Goal: Task Accomplishment & Management: Manage account settings

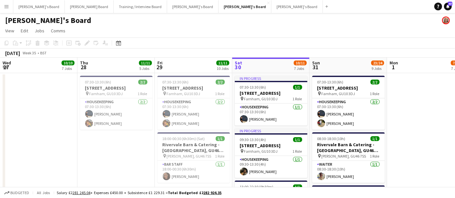
scroll to position [0, 154]
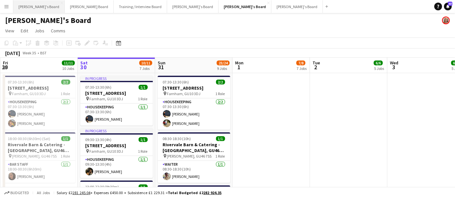
click at [27, 8] on button "[PERSON_NAME]'s Board Close" at bounding box center [38, 6] width 51 height 13
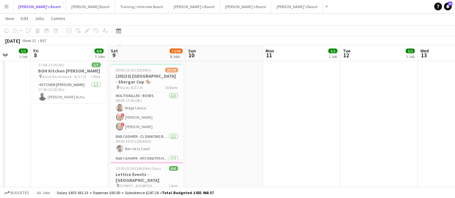
scroll to position [145, 0]
click at [162, 78] on h3 "(20)(32) [GEOGRAPHIC_DATA] - Shergar Cup 🏇🏼" at bounding box center [147, 79] width 72 height 12
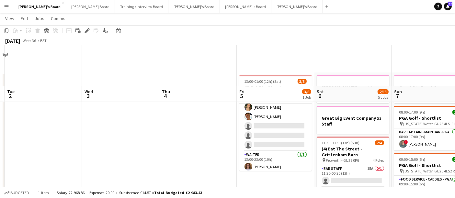
scroll to position [59, 0]
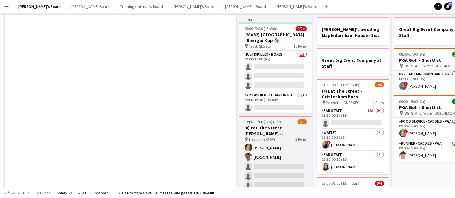
scroll to position [0, 0]
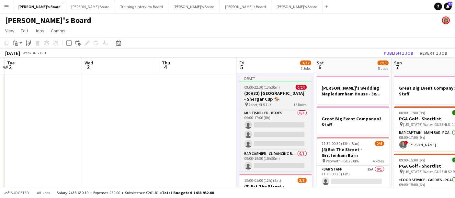
click at [281, 87] on div "09:00-22:30 (13h30m) 0/24" at bounding box center [275, 87] width 72 height 5
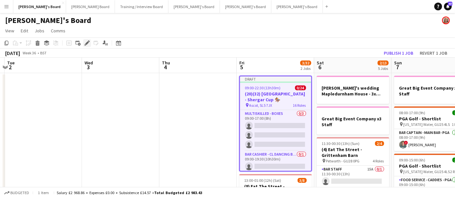
click at [85, 41] on icon "Edit" at bounding box center [86, 42] width 5 height 5
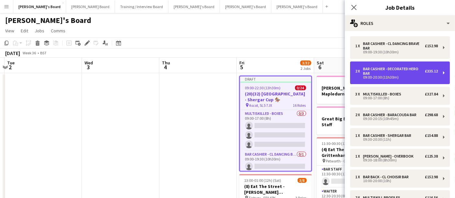
click at [390, 71] on div "Bar Cashier - Decorated Hero Bar" at bounding box center [394, 71] width 62 height 9
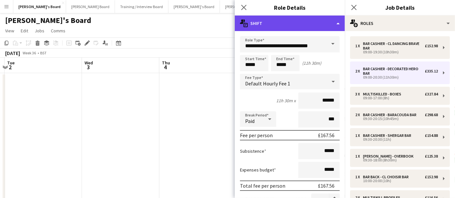
click at [289, 19] on div "multiple-actions-text Shift" at bounding box center [290, 24] width 110 height 16
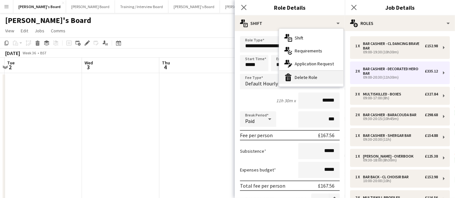
click at [294, 74] on div "bin-2 Delete Role" at bounding box center [311, 77] width 64 height 13
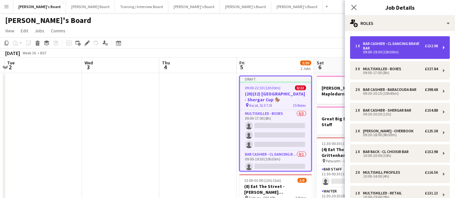
click at [361, 53] on div "09:00-19:30 (10h30m)" at bounding box center [396, 51] width 82 height 3
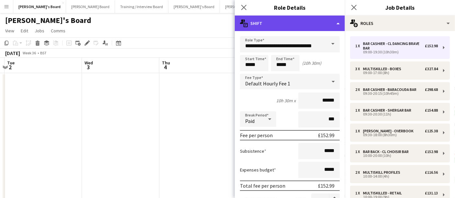
click at [259, 24] on div "multiple-actions-text Shift" at bounding box center [290, 24] width 110 height 16
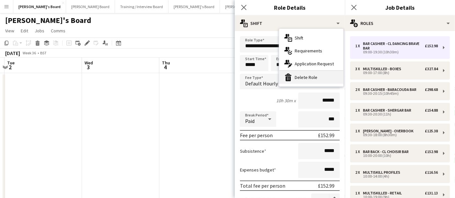
click at [293, 79] on div "bin-2 Delete Role" at bounding box center [311, 77] width 64 height 13
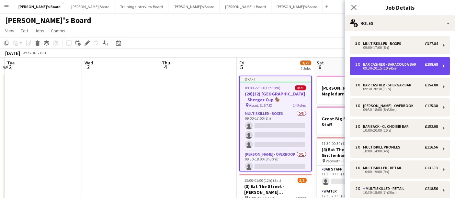
click at [390, 67] on div "09:30-20:15 (10h45m)" at bounding box center [396, 68] width 82 height 3
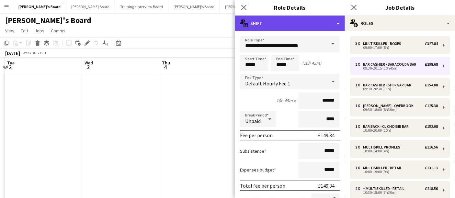
click at [288, 24] on div "multiple-actions-text Shift" at bounding box center [290, 24] width 110 height 16
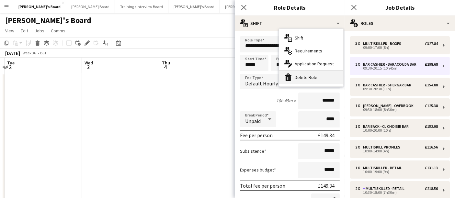
click at [307, 73] on div "bin-2 Delete Role" at bounding box center [311, 77] width 64 height 13
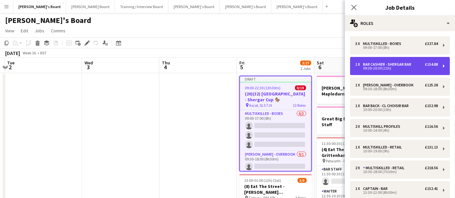
click at [379, 67] on div "09:30-20:30 (11h)" at bounding box center [396, 68] width 82 height 3
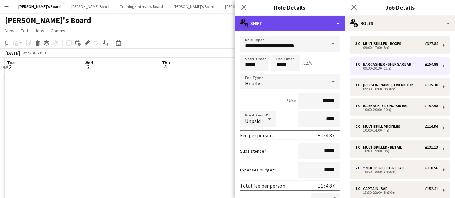
click at [275, 25] on div "multiple-actions-text Shift" at bounding box center [290, 24] width 110 height 16
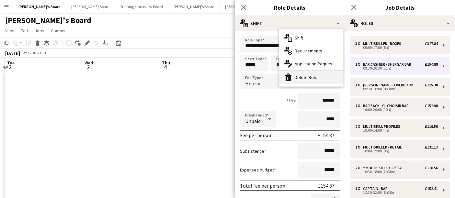
click at [295, 76] on div "bin-2 Delete Role" at bounding box center [311, 77] width 64 height 13
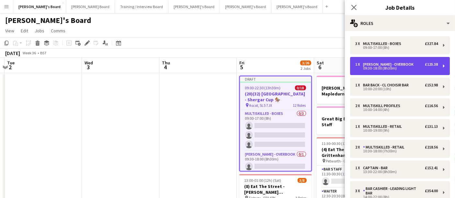
click at [367, 67] on div "09:30-18:00 (8h30m)" at bounding box center [396, 68] width 82 height 3
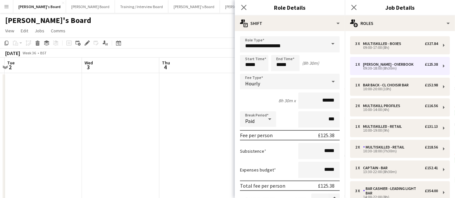
click at [285, 15] on div "Close pop-in Role Details" at bounding box center [290, 8] width 110 height 16
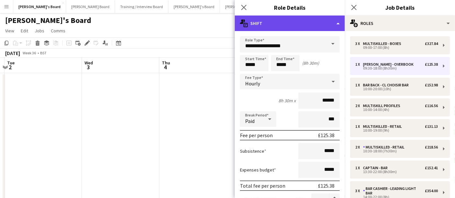
click at [281, 18] on div "multiple-actions-text Shift" at bounding box center [290, 24] width 110 height 16
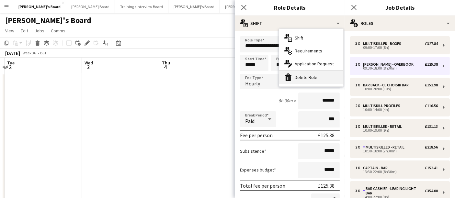
click at [301, 79] on div "bin-2 Delete Role" at bounding box center [311, 77] width 64 height 13
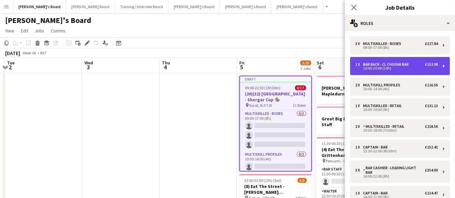
click at [396, 70] on div "1 x Bar Back - CL Choisir Bar £152.98 10:00-20:00 (10h)" at bounding box center [400, 66] width 100 height 18
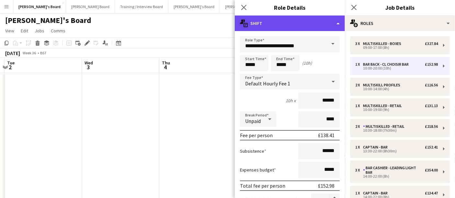
click at [293, 28] on div "multiple-actions-text Shift" at bounding box center [290, 24] width 110 height 16
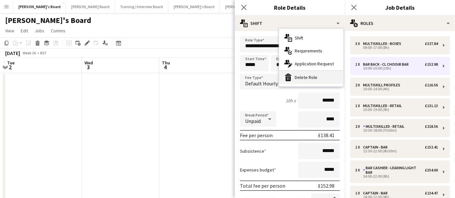
click at [304, 76] on div "bin-2 Delete Role" at bounding box center [311, 77] width 64 height 13
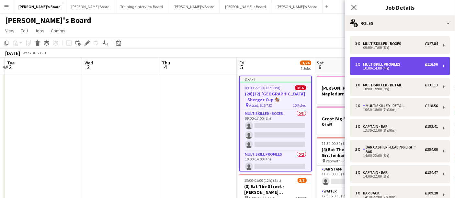
click at [397, 67] on div "10:00-14:00 (4h)" at bounding box center [396, 68] width 82 height 3
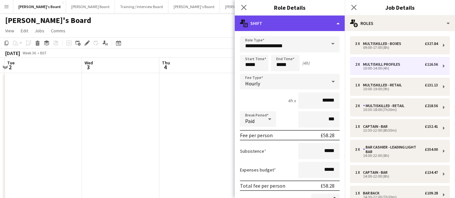
click at [295, 26] on div "multiple-actions-text Shift" at bounding box center [290, 24] width 110 height 16
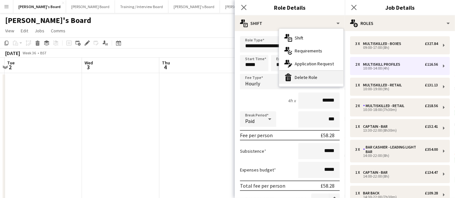
click at [301, 82] on div "bin-2 Delete Role" at bounding box center [311, 77] width 64 height 13
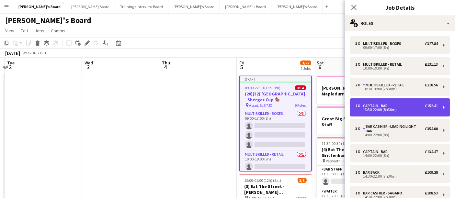
click at [379, 105] on div "CAPTAIN - Bar" at bounding box center [376, 106] width 27 height 5
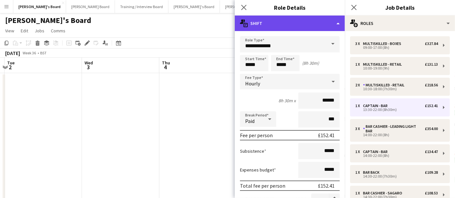
click at [262, 24] on div "multiple-actions-text Shift" at bounding box center [290, 24] width 110 height 16
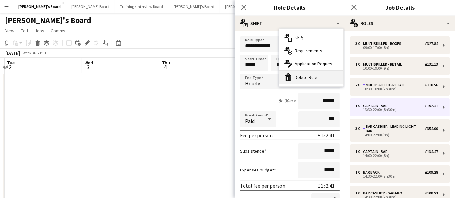
click at [297, 77] on div "bin-2 Delete Role" at bounding box center [311, 77] width 64 height 13
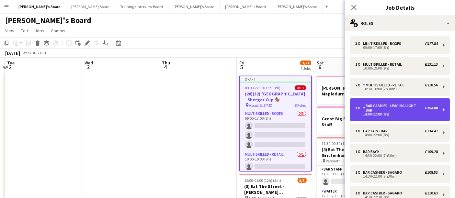
click at [394, 108] on div "Bar Cashier - Leading Light Bar" at bounding box center [394, 108] width 62 height 9
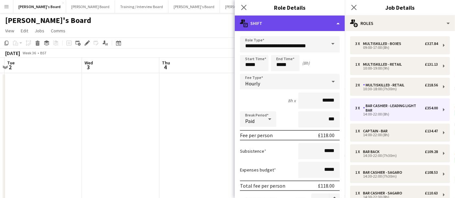
click at [278, 28] on div "multiple-actions-text Shift" at bounding box center [290, 24] width 110 height 16
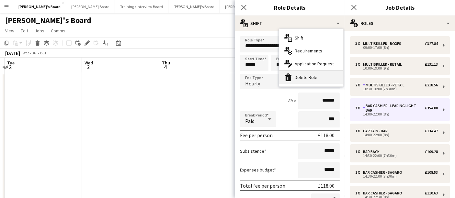
click at [300, 78] on div "bin-2 Delete Role" at bounding box center [311, 77] width 64 height 13
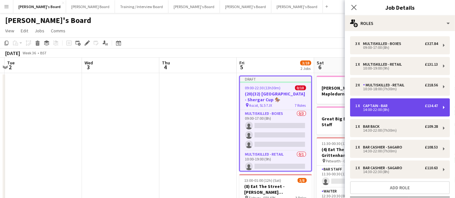
click at [381, 106] on div "CAPTAIN - Bar" at bounding box center [376, 106] width 27 height 5
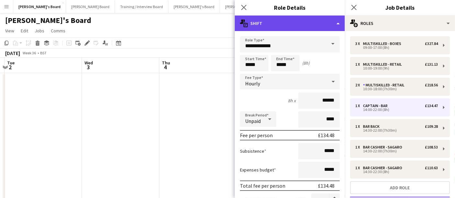
click at [279, 24] on div "multiple-actions-text Shift" at bounding box center [290, 24] width 110 height 16
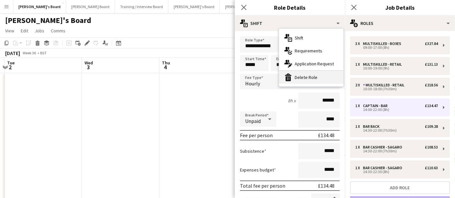
click at [303, 72] on div "bin-2 Delete Role" at bounding box center [311, 77] width 64 height 13
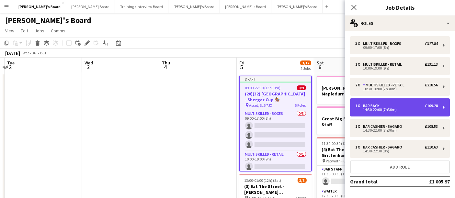
click at [378, 109] on div "14:30-22:00 (7h30m)" at bounding box center [396, 109] width 82 height 3
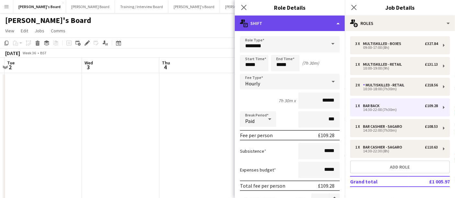
click at [275, 27] on div "multiple-actions-text Shift" at bounding box center [290, 24] width 110 height 16
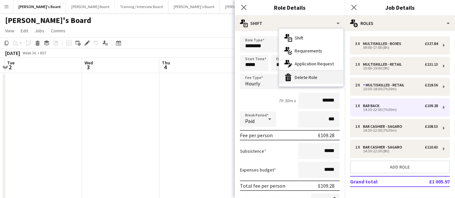
click at [298, 73] on div "bin-2 Delete Role" at bounding box center [311, 77] width 64 height 13
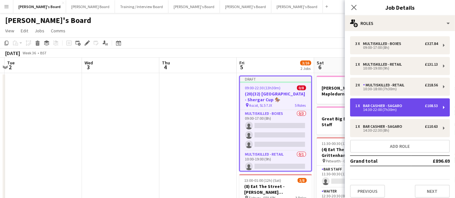
click at [374, 104] on div "Bar Cashier - Sagaro" at bounding box center [384, 106] width 42 height 5
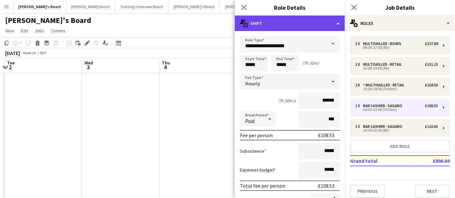
click at [276, 23] on div "multiple-actions-text Shift" at bounding box center [290, 24] width 110 height 16
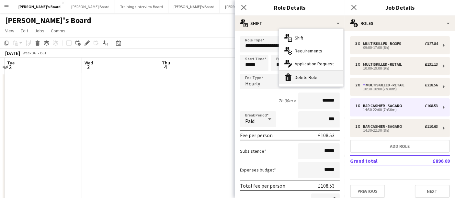
click at [308, 76] on div "bin-2 Delete Role" at bounding box center [311, 77] width 64 height 13
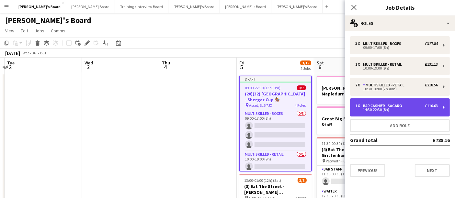
click at [394, 111] on div "1 x Bar Cashier - Sagaro £110.63 14:30-22:30 (8h)" at bounding box center [400, 107] width 100 height 18
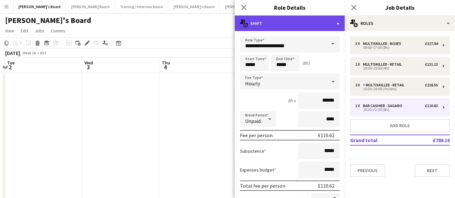
click at [285, 16] on div "multiple-actions-text Shift" at bounding box center [290, 24] width 110 height 16
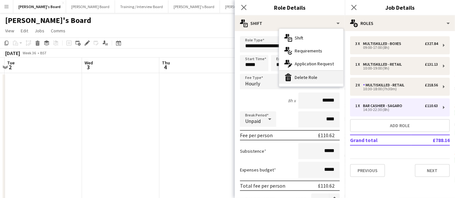
click at [293, 77] on div "bin-2 Delete Role" at bounding box center [311, 77] width 64 height 13
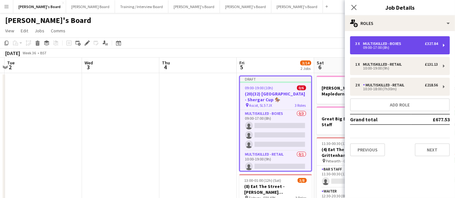
click at [388, 49] on div "09:00-17:00 (8h)" at bounding box center [396, 47] width 82 height 3
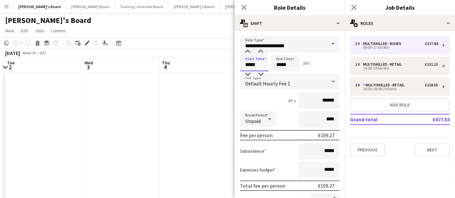
click at [246, 64] on input "*****" at bounding box center [254, 63] width 28 height 16
type input "*****"
click at [246, 72] on div at bounding box center [247, 74] width 13 height 6
click at [283, 68] on input "*****" at bounding box center [285, 63] width 28 height 16
click at [275, 74] on div at bounding box center [278, 74] width 13 height 6
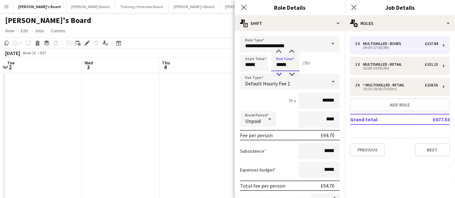
click at [275, 74] on div at bounding box center [278, 74] width 13 height 6
click at [275, 52] on div at bounding box center [278, 52] width 13 height 6
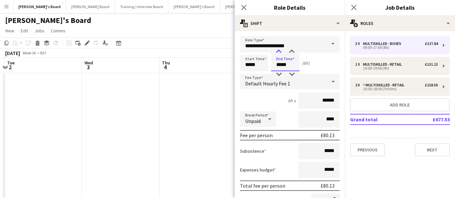
click at [275, 52] on div at bounding box center [278, 52] width 13 height 6
type input "*****"
click at [275, 52] on div at bounding box center [278, 52] width 13 height 6
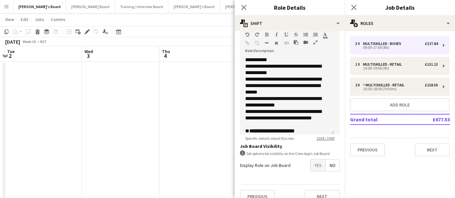
scroll to position [180, 0]
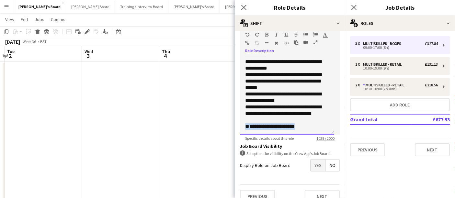
drag, startPoint x: 316, startPoint y: 126, endPoint x: 232, endPoint y: 125, distance: 84.1
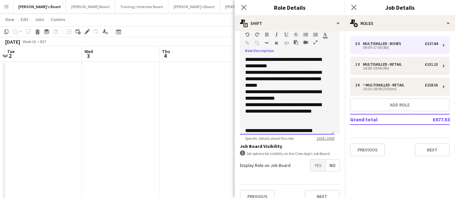
scroll to position [188, 0]
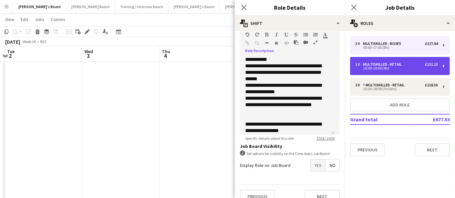
click at [372, 62] on div "Multiskilled - Retail" at bounding box center [383, 64] width 41 height 5
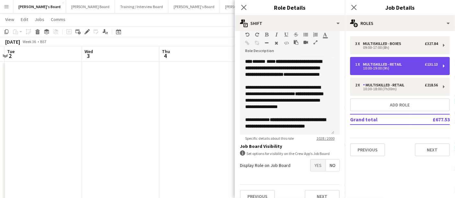
type input "**********"
type input "*****"
type input "***"
type input "*"
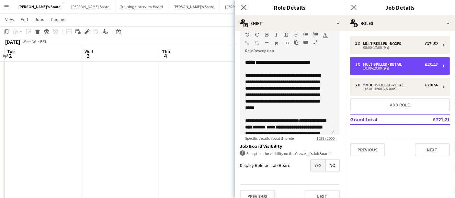
scroll to position [0, 0]
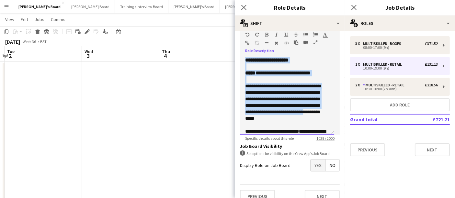
drag, startPoint x: 245, startPoint y: 57, endPoint x: 295, endPoint y: 108, distance: 71.4
click at [295, 108] on div "**********" at bounding box center [287, 96] width 94 height 78
click at [257, 94] on p "**********" at bounding box center [287, 122] width 84 height 78
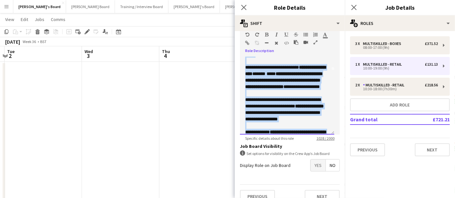
scroll to position [81, 0]
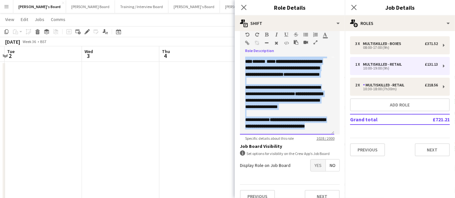
drag, startPoint x: 244, startPoint y: 85, endPoint x: 320, endPoint y: 141, distance: 94.1
click at [320, 141] on form "**********" at bounding box center [290, 23] width 110 height 369
copy div "**********"
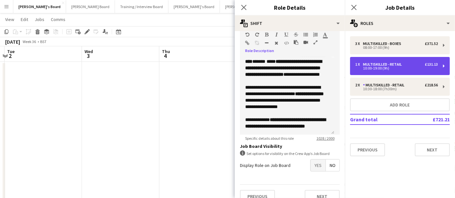
click at [390, 67] on div "10:00-19:00 (9h)" at bounding box center [396, 68] width 82 height 3
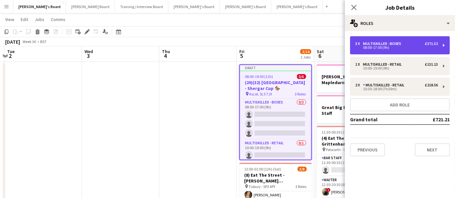
click at [403, 48] on div "08:00-17:00 (9h)" at bounding box center [396, 47] width 82 height 3
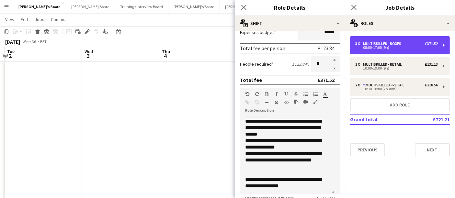
scroll to position [204, 0]
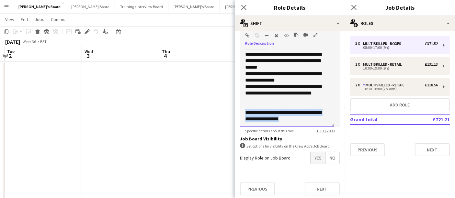
drag, startPoint x: 299, startPoint y: 120, endPoint x: 235, endPoint y: 114, distance: 63.7
click at [235, 114] on form "**********" at bounding box center [290, 16] width 110 height 369
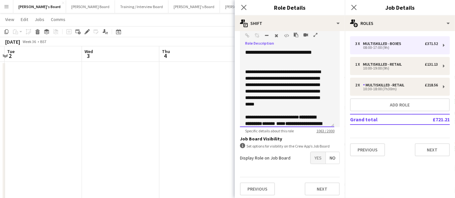
scroll to position [227, 0]
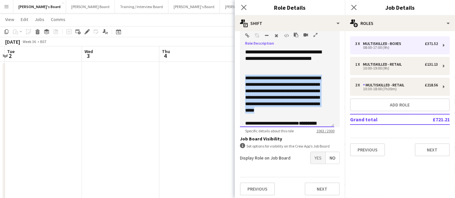
drag, startPoint x: 322, startPoint y: 104, endPoint x: 229, endPoint y: 75, distance: 97.0
copy span "**********"
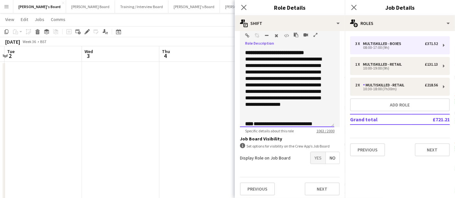
click at [244, 51] on div "**********" at bounding box center [287, 88] width 94 height 78
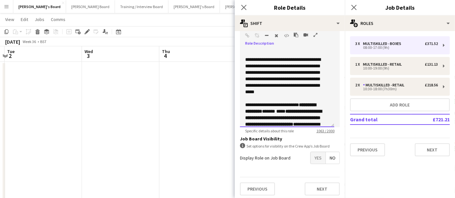
scroll to position [289, 0]
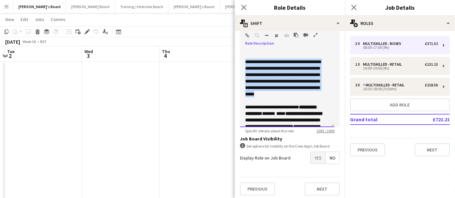
drag, startPoint x: 324, startPoint y: 83, endPoint x: 240, endPoint y: 56, distance: 88.4
click at [240, 56] on div "**********" at bounding box center [287, 88] width 94 height 78
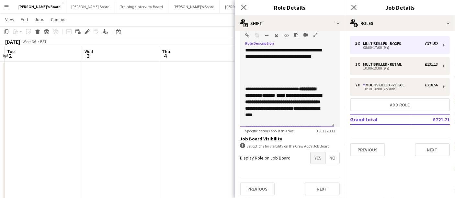
scroll to position [275, 0]
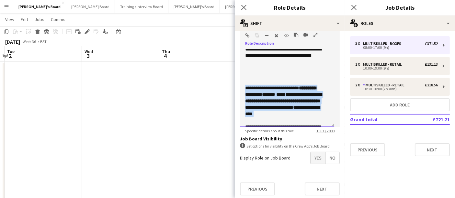
drag, startPoint x: 297, startPoint y: 113, endPoint x: 236, endPoint y: 82, distance: 68.3
click at [236, 82] on form "**********" at bounding box center [290, 16] width 110 height 369
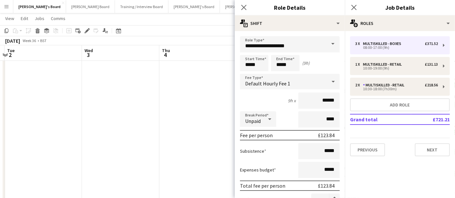
scroll to position [204, 0]
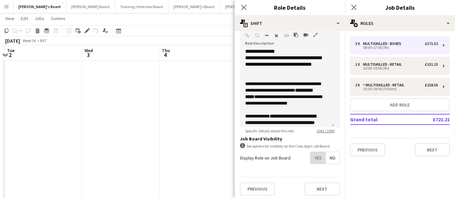
click at [311, 157] on span "Yes" at bounding box center [317, 158] width 15 height 12
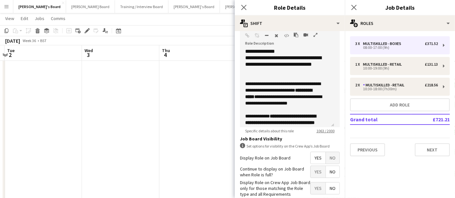
scroll to position [237, 0]
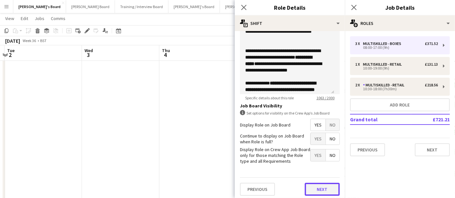
click at [314, 191] on button "Next" at bounding box center [321, 189] width 35 height 13
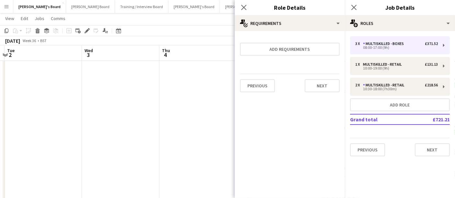
scroll to position [0, 0]
click at [310, 82] on button "Next" at bounding box center [321, 85] width 35 height 13
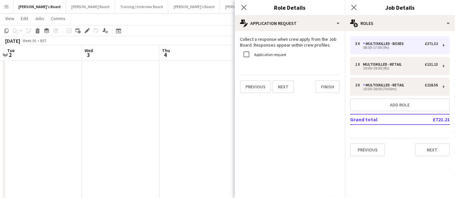
click at [261, 46] on p "Collect a response when crew apply from the Job Board. Responses appear within …" at bounding box center [290, 42] width 100 height 12
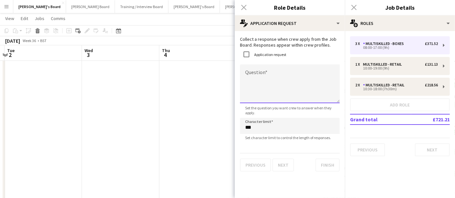
click at [279, 70] on textarea "Question" at bounding box center [290, 83] width 100 height 39
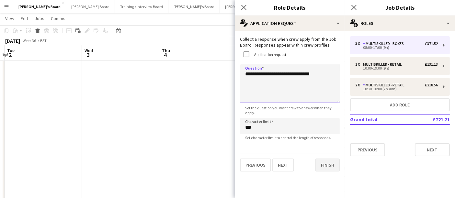
type textarea "**********"
click at [324, 168] on button "Finish" at bounding box center [327, 165] width 24 height 13
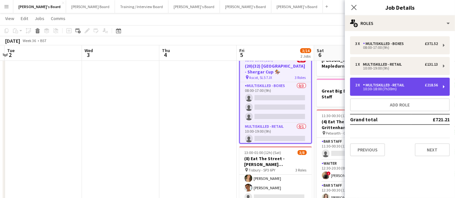
click at [387, 89] on div "10:30-18:00 (7h30m)" at bounding box center [396, 88] width 82 height 3
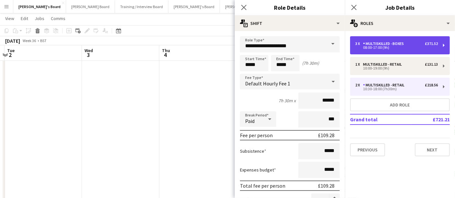
click at [398, 46] on div "08:00-17:00 (9h)" at bounding box center [396, 47] width 82 height 3
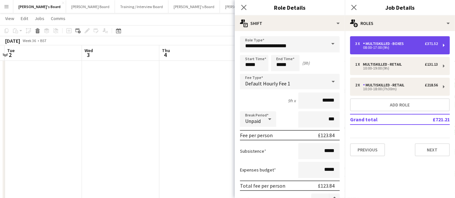
type input "**********"
type input "*****"
type input "****"
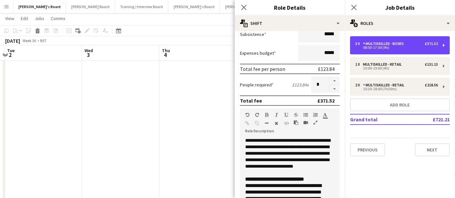
scroll to position [114, 0]
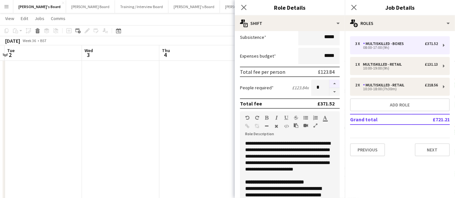
click at [330, 80] on button "button" at bounding box center [334, 84] width 10 height 8
type input "*"
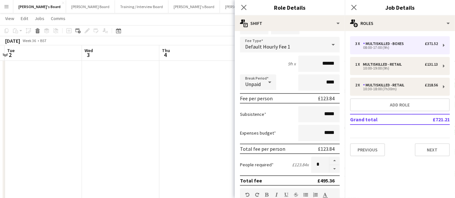
scroll to position [84, 0]
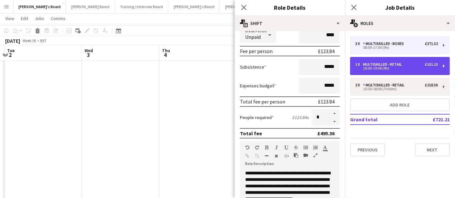
click at [411, 65] on div "1 x Multiskilled - Retail £131.13" at bounding box center [396, 64] width 82 height 5
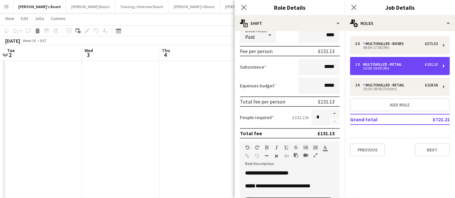
type input "**********"
type input "*****"
type input "***"
type input "*"
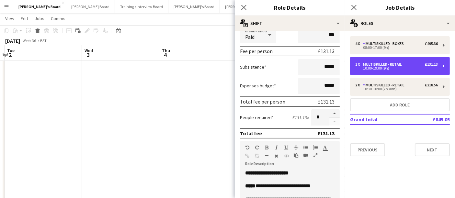
scroll to position [0, 0]
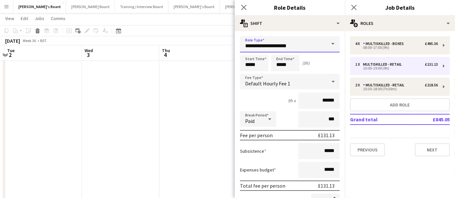
drag, startPoint x: 293, startPoint y: 45, endPoint x: 226, endPoint y: 53, distance: 67.5
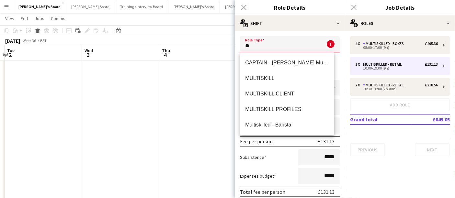
type input "*"
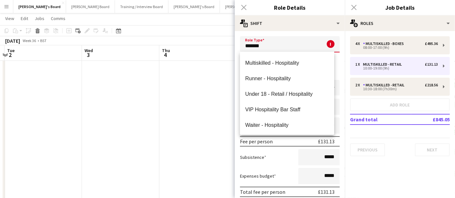
scroll to position [354, 0]
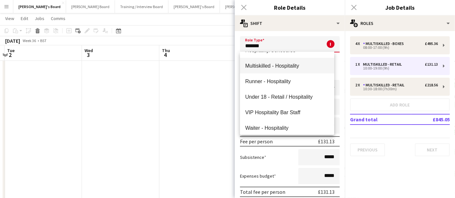
click at [294, 63] on span "Multiskilled - Hospitality" at bounding box center [287, 66] width 84 height 6
type input "**********"
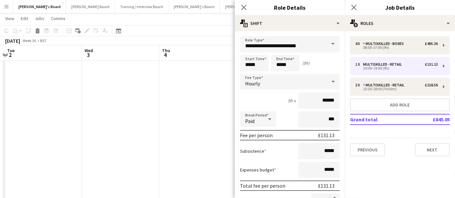
click at [310, 61] on div "Start Time ***** End Time ***** (9h)" at bounding box center [290, 63] width 100 height 16
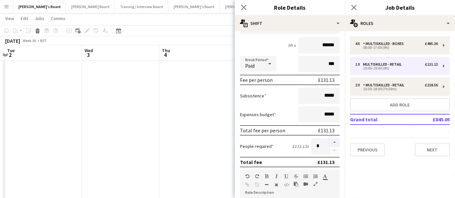
click at [329, 141] on button "button" at bounding box center [334, 142] width 10 height 8
type input "*"
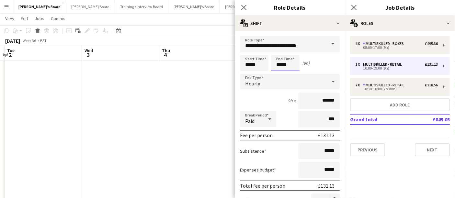
click at [280, 63] on input "*****" at bounding box center [285, 63] width 28 height 16
click at [278, 72] on div at bounding box center [278, 74] width 13 height 6
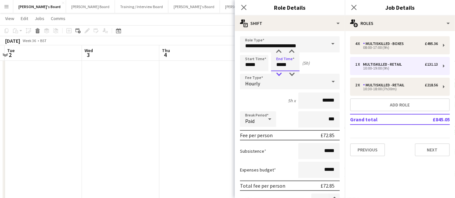
click at [278, 72] on div at bounding box center [278, 74] width 13 height 6
click at [278, 52] on div at bounding box center [278, 52] width 13 height 6
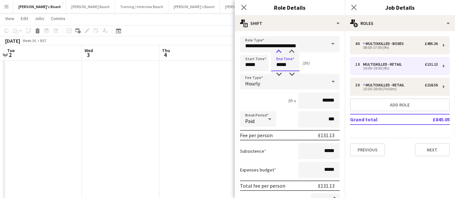
click at [278, 52] on div at bounding box center [278, 52] width 13 height 6
click at [277, 72] on div at bounding box center [278, 74] width 13 height 6
type input "*****"
click at [277, 72] on div at bounding box center [278, 74] width 13 height 6
click at [330, 65] on div "Start Time ***** End Time ***** (7h)" at bounding box center [290, 63] width 100 height 16
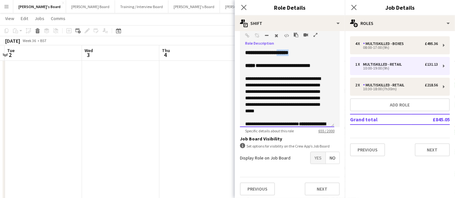
drag, startPoint x: 302, startPoint y: 51, endPoint x: 284, endPoint y: 49, distance: 18.5
click at [284, 49] on div "**********" at bounding box center [287, 52] width 84 height 6
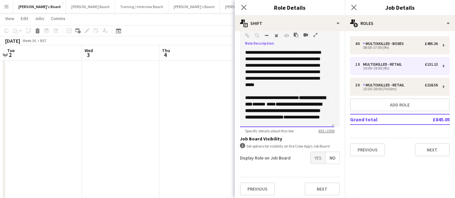
scroll to position [35, 0]
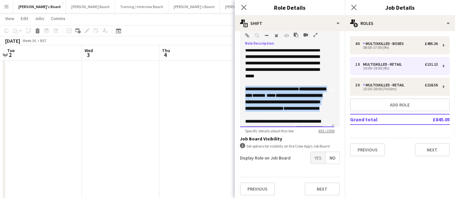
drag, startPoint x: 312, startPoint y: 107, endPoint x: 241, endPoint y: 82, distance: 74.9
click at [241, 82] on div "**********" at bounding box center [287, 88] width 94 height 78
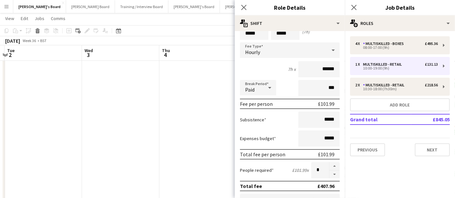
scroll to position [27, 0]
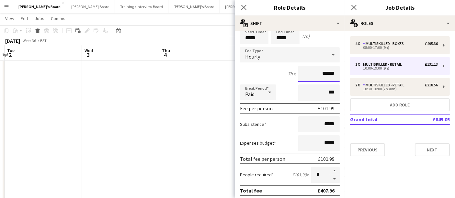
drag, startPoint x: 330, startPoint y: 71, endPoint x: 324, endPoint y: 68, distance: 6.7
click at [324, 68] on input "******" at bounding box center [318, 74] width 41 height 16
click at [269, 77] on div "7h x ******" at bounding box center [290, 74] width 100 height 16
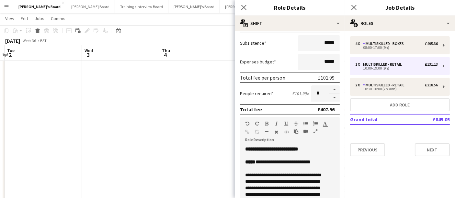
scroll to position [109, 0]
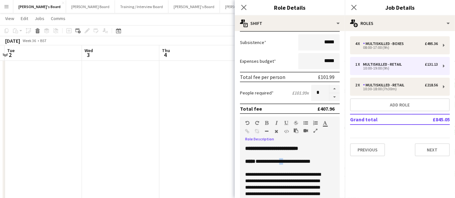
drag, startPoint x: 287, startPoint y: 160, endPoint x: 281, endPoint y: 158, distance: 6.1
click at [281, 159] on span "**********" at bounding box center [282, 161] width 55 height 5
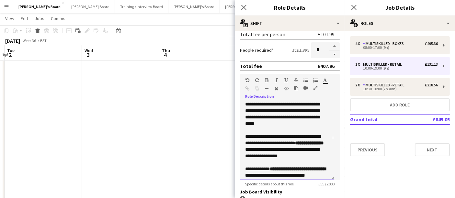
scroll to position [204, 0]
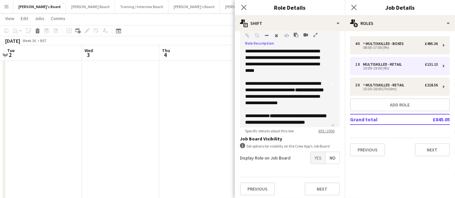
click at [310, 157] on span "Yes" at bounding box center [317, 158] width 15 height 12
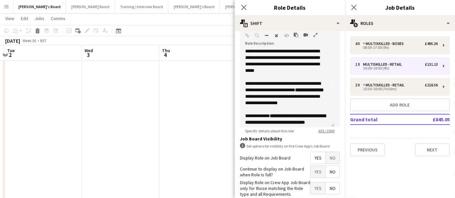
scroll to position [237, 0]
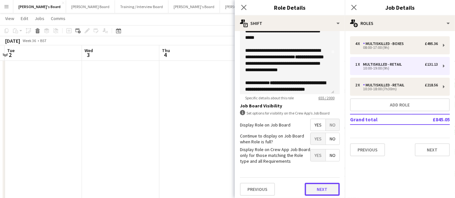
click at [313, 187] on button "Next" at bounding box center [321, 189] width 35 height 13
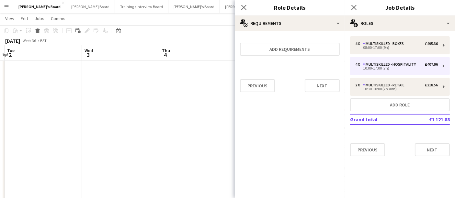
scroll to position [0, 0]
click at [318, 87] on button "Next" at bounding box center [321, 85] width 35 height 13
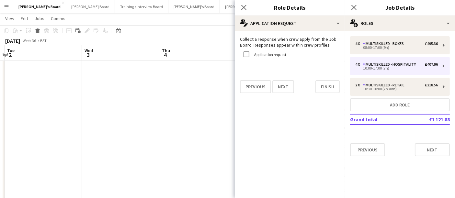
click at [270, 52] on label "Application request" at bounding box center [269, 54] width 33 height 5
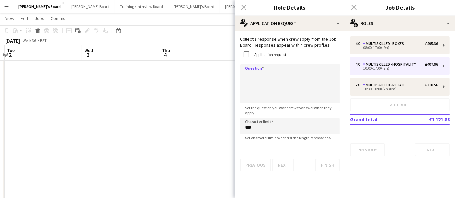
click at [273, 73] on textarea "Question" at bounding box center [290, 83] width 100 height 39
type textarea "*"
type textarea "**********"
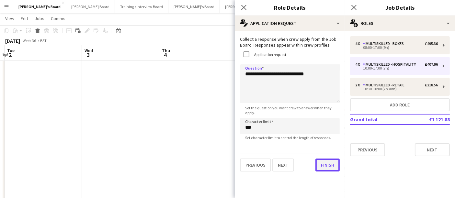
click at [325, 165] on button "Finish" at bounding box center [327, 165] width 24 height 13
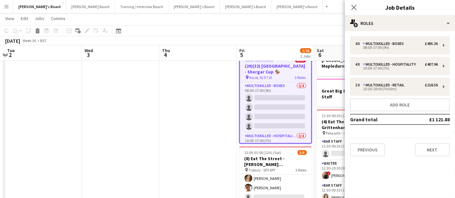
click at [395, 76] on div "4 x Multiskilled - Boxes £495.36 08:00-17:00 (9h) 4 x Multiskilled - Hospitalit…" at bounding box center [400, 96] width 110 height 120
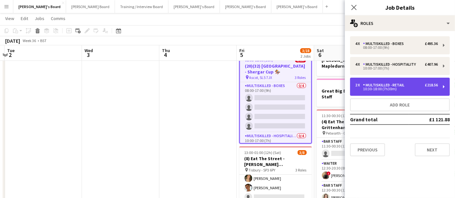
click at [393, 89] on div "10:30-18:00 (7h30m)" at bounding box center [396, 88] width 82 height 3
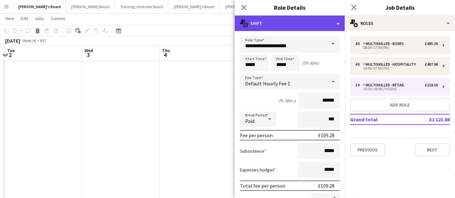
click at [296, 23] on div "multiple-actions-text Shift" at bounding box center [290, 24] width 110 height 16
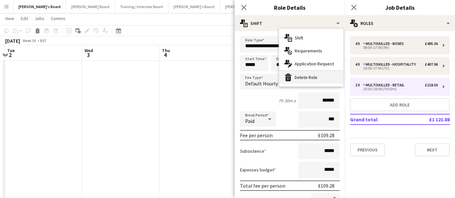
click at [301, 75] on div "bin-2 Delete Role" at bounding box center [311, 77] width 64 height 13
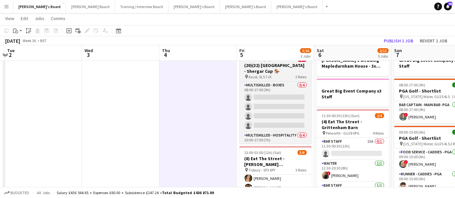
click at [275, 70] on h3 "(20)(32) [GEOGRAPHIC_DATA] - Shergar Cup 🏇🏼" at bounding box center [275, 68] width 72 height 12
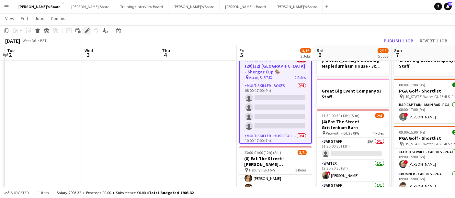
click at [88, 31] on icon "Edit" at bounding box center [86, 30] width 5 height 5
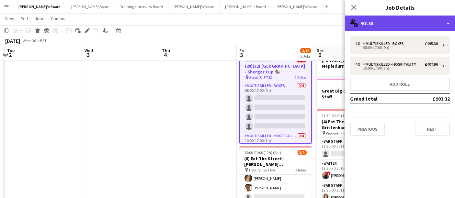
click at [414, 26] on div "multiple-users-add Roles" at bounding box center [400, 24] width 110 height 16
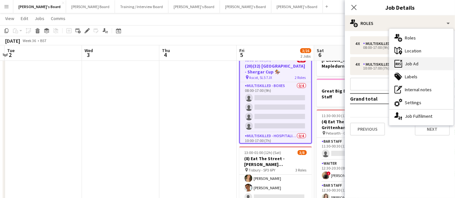
click at [412, 57] on div "ads-window Job Ad" at bounding box center [421, 63] width 64 height 13
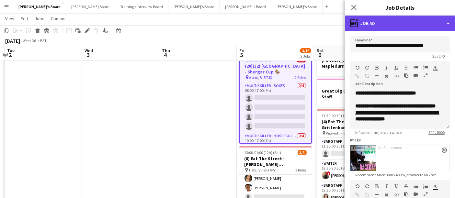
click at [409, 28] on div "ads-window Job Ad" at bounding box center [400, 24] width 110 height 16
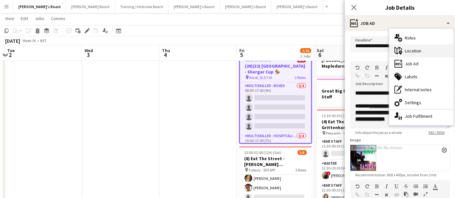
click at [410, 48] on div "maps-pin-1 Location" at bounding box center [421, 50] width 64 height 13
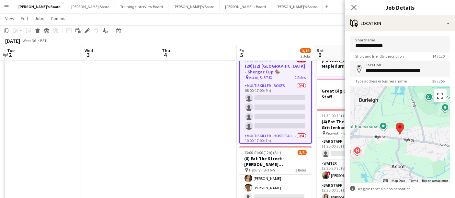
click at [403, 15] on div "Close pop-in Job Details" at bounding box center [400, 8] width 110 height 16
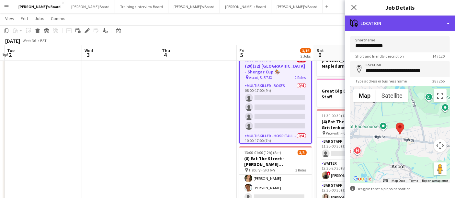
click at [397, 20] on div "maps-pin-1 Location" at bounding box center [400, 24] width 110 height 16
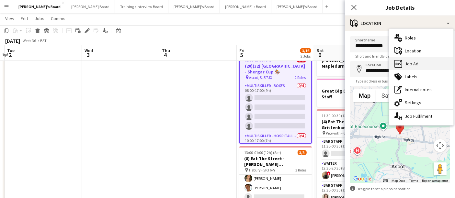
click at [408, 60] on div "ads-window Job Ad" at bounding box center [421, 63] width 64 height 13
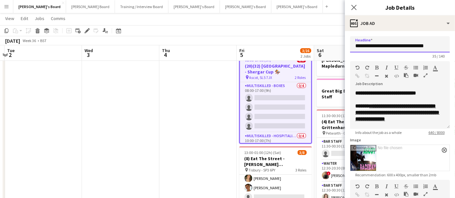
drag, startPoint x: 425, startPoint y: 46, endPoint x: 394, endPoint y: 45, distance: 31.4
click at [394, 45] on input "**********" at bounding box center [400, 44] width 100 height 16
paste input "**********"
click at [390, 44] on input "**********" at bounding box center [397, 44] width 94 height 16
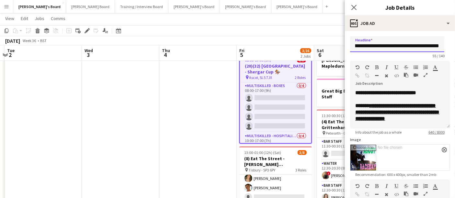
click at [390, 44] on input "**********" at bounding box center [397, 44] width 94 height 16
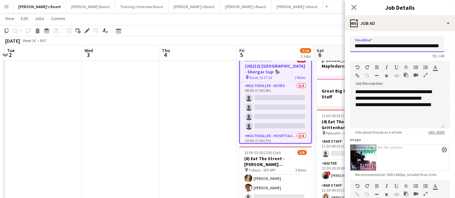
scroll to position [160, 0]
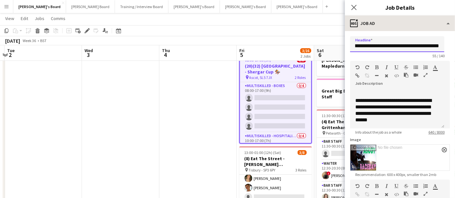
type input "**********"
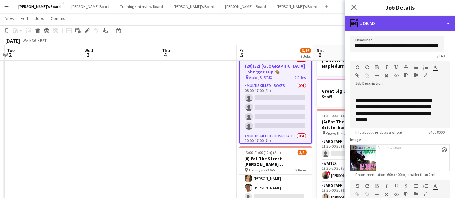
scroll to position [0, 0]
click at [410, 29] on div "ads-window Job Ad" at bounding box center [400, 24] width 110 height 16
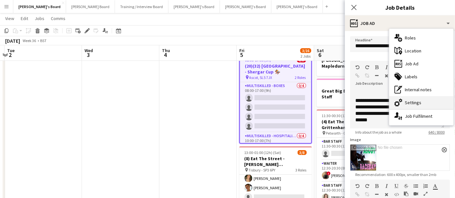
click at [413, 103] on div "cog-double-3 Settings" at bounding box center [421, 102] width 64 height 13
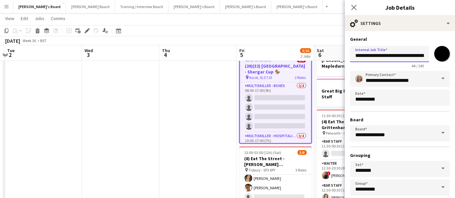
click at [388, 53] on input "**********" at bounding box center [389, 54] width 79 height 16
paste input "**********"
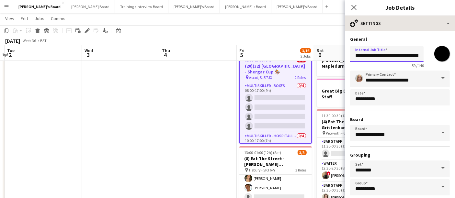
type input "**********"
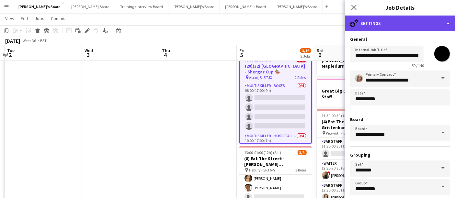
click at [414, 23] on div "cog-double-3 Settings" at bounding box center [400, 24] width 110 height 16
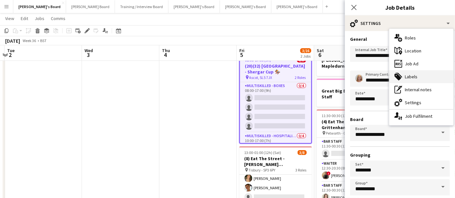
click at [411, 79] on div "tags-double Labels" at bounding box center [421, 76] width 64 height 13
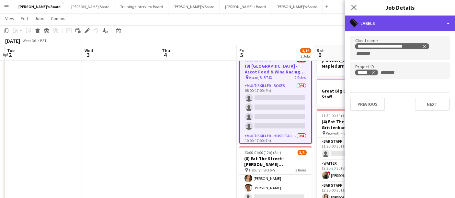
click at [392, 16] on div "tags-double Labels" at bounding box center [400, 24] width 110 height 16
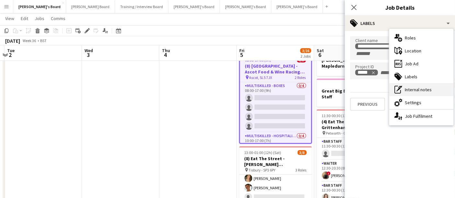
click at [408, 95] on div "pen-write Internal notes" at bounding box center [421, 89] width 64 height 13
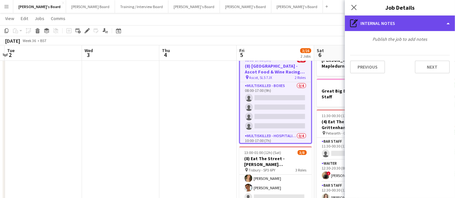
click at [387, 29] on div "pen-write Internal notes" at bounding box center [400, 24] width 110 height 16
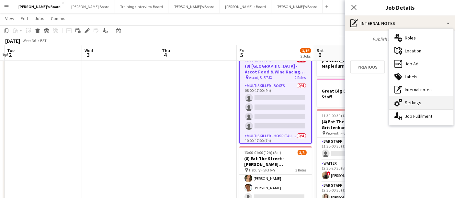
click at [395, 98] on div "cog-double-3 Settings" at bounding box center [421, 102] width 64 height 13
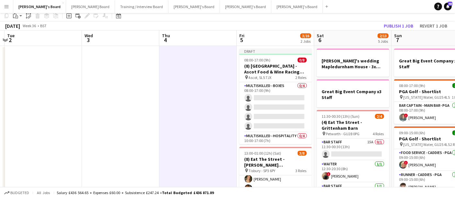
scroll to position [6, 0]
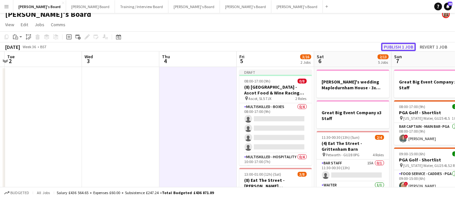
click at [402, 45] on button "Publish 1 job" at bounding box center [398, 47] width 35 height 8
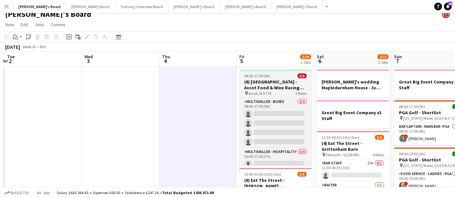
click at [256, 83] on h3 "(8) [GEOGRAPHIC_DATA] - Ascot Food & Wine Racing Weekend🏇🏼" at bounding box center [275, 85] width 72 height 12
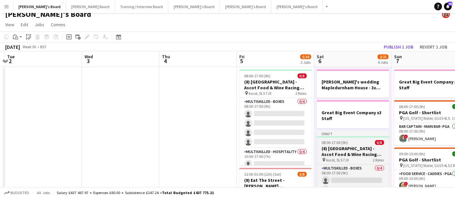
click at [359, 140] on div "08:00-17:00 (9h) 0/8" at bounding box center [352, 142] width 72 height 5
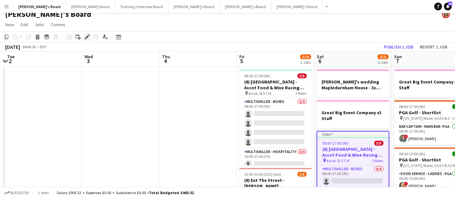
click at [87, 37] on icon at bounding box center [87, 37] width 4 height 4
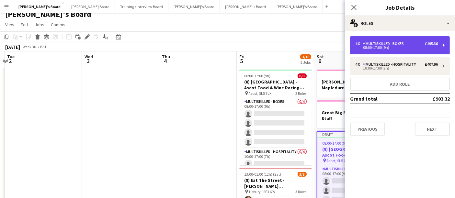
click at [377, 49] on div "08:00-17:00 (9h)" at bounding box center [396, 47] width 82 height 3
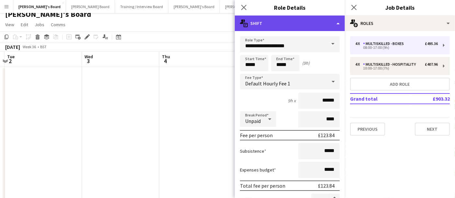
click at [286, 18] on div "multiple-actions-text Shift" at bounding box center [290, 24] width 110 height 16
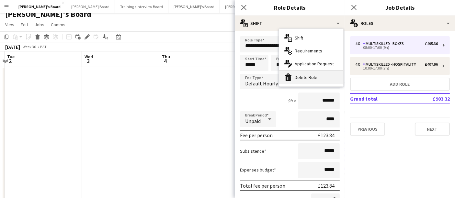
click at [300, 75] on div "bin-2 Delete Role" at bounding box center [311, 77] width 64 height 13
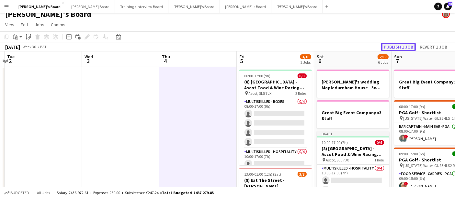
click at [406, 46] on button "Publish 1 job" at bounding box center [398, 47] width 35 height 8
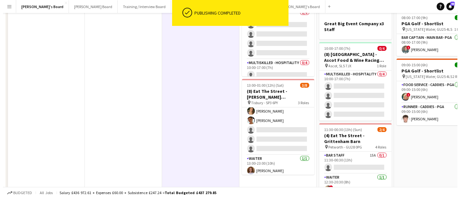
scroll to position [0, 0]
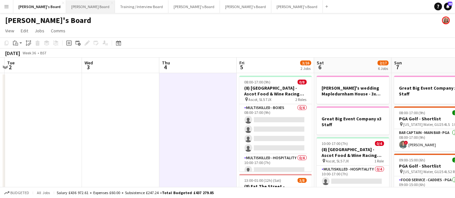
click at [66, 7] on button "[PERSON_NAME] Board Close" at bounding box center [90, 6] width 49 height 13
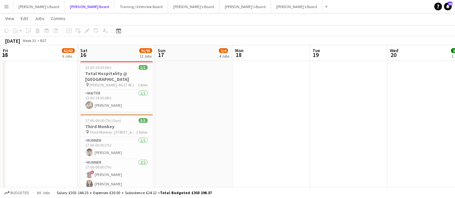
scroll to position [189, 0]
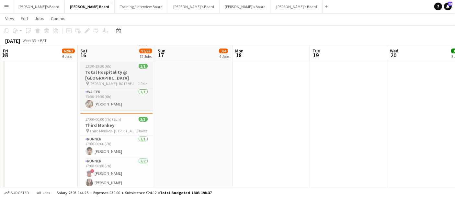
click at [117, 70] on h3 "Total Hospitality @ [GEOGRAPHIC_DATA]" at bounding box center [116, 75] width 72 height 12
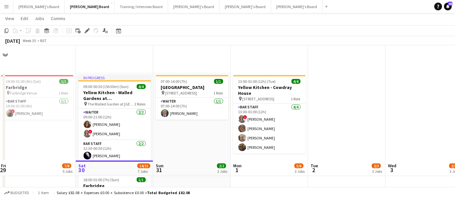
scroll to position [141, 0]
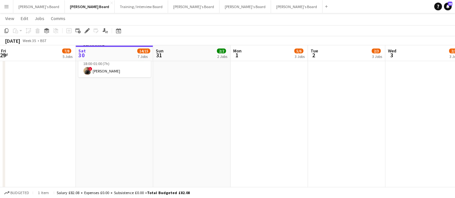
click at [109, 108] on app-date-cell "In progress 09:00-00:30 (15h30m) (Sun) 4/4 Yellow Kitchen - Walled Gardens at […" at bounding box center [114, 108] width 77 height 352
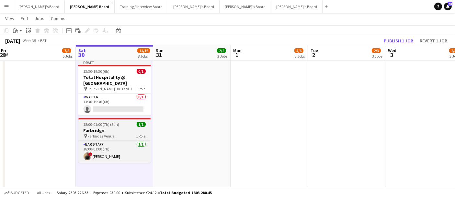
scroll to position [113, 0]
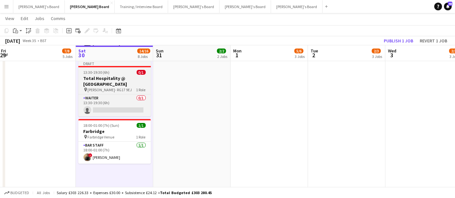
click at [124, 74] on app-job-card "Draft 13:30-19:30 (6h) 0/1 Total Hospitality @ [GEOGRAPHIC_DATA] pin [PERSON_NA…" at bounding box center [114, 89] width 72 height 56
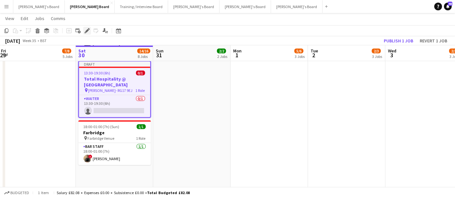
click at [84, 29] on div "Edit" at bounding box center [87, 31] width 8 height 8
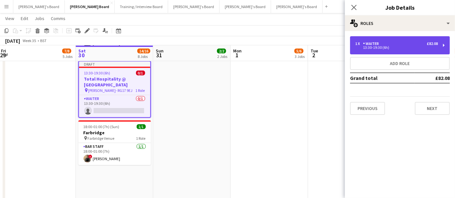
click at [372, 40] on div "1 x Waiter £82.08 13:30-19:30 (6h)" at bounding box center [400, 45] width 100 height 18
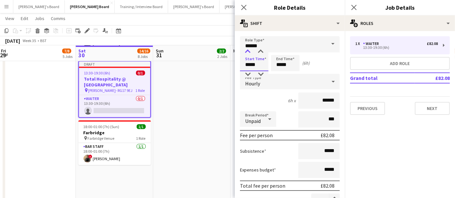
drag, startPoint x: 251, startPoint y: 57, endPoint x: 247, endPoint y: 51, distance: 7.6
click at [247, 62] on app-time-picker "*****" at bounding box center [254, 64] width 28 height 5
click at [247, 51] on div at bounding box center [247, 52] width 13 height 6
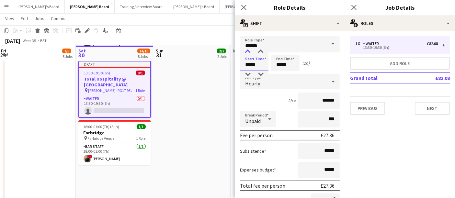
click at [247, 51] on div at bounding box center [247, 52] width 13 height 6
click at [259, 73] on div at bounding box center [260, 74] width 13 height 6
type input "*****"
click at [259, 73] on div at bounding box center [260, 74] width 13 height 6
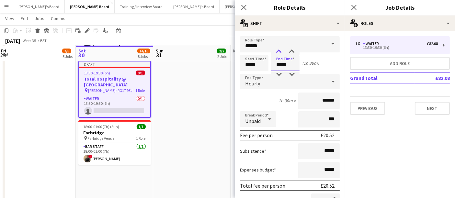
drag, startPoint x: 283, startPoint y: 64, endPoint x: 277, endPoint y: 50, distance: 15.5
click at [277, 62] on app-time-picker "*****" at bounding box center [285, 64] width 28 height 5
click at [277, 50] on div at bounding box center [278, 52] width 13 height 6
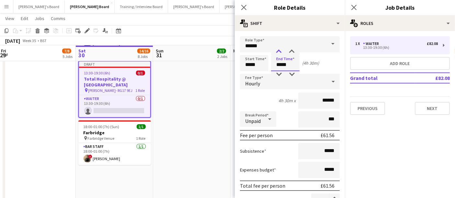
click at [277, 50] on div at bounding box center [278, 52] width 13 height 6
click at [288, 73] on div at bounding box center [291, 74] width 13 height 6
type input "*****"
click at [288, 73] on div at bounding box center [291, 74] width 13 height 6
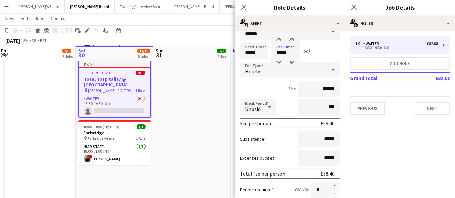
scroll to position [0, 0]
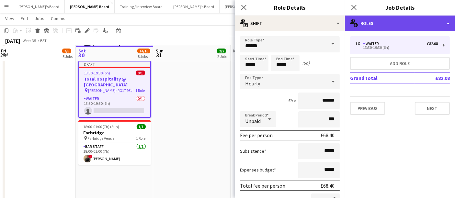
click at [371, 26] on div "multiple-users-add Roles" at bounding box center [400, 24] width 110 height 16
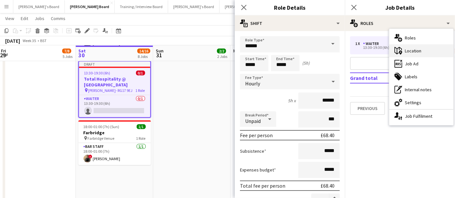
click at [411, 50] on div "maps-pin-1 Location" at bounding box center [421, 50] width 64 height 13
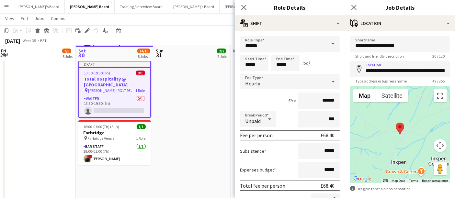
click at [390, 71] on input "**********" at bounding box center [400, 69] width 100 height 16
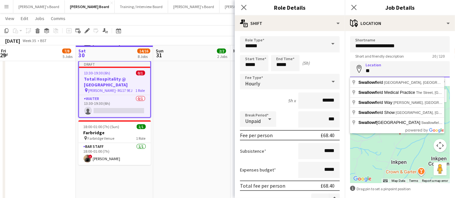
type input "*"
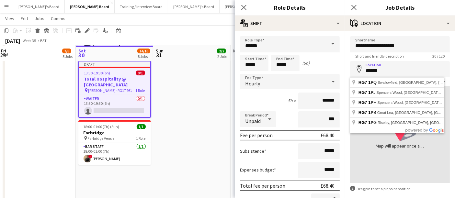
type input "******"
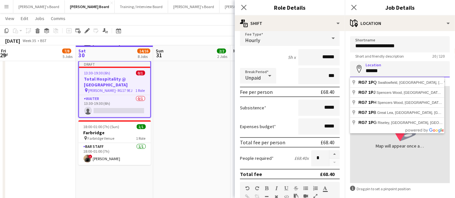
scroll to position [44, 0]
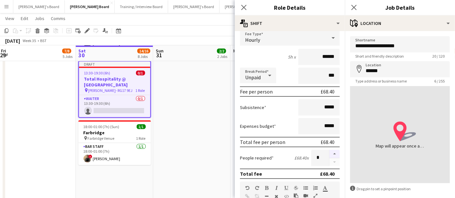
click at [330, 153] on button "button" at bounding box center [334, 154] width 10 height 8
type input "*"
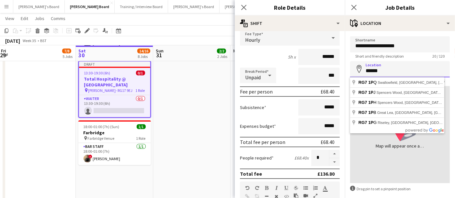
click at [385, 71] on input "******" at bounding box center [400, 69] width 100 height 16
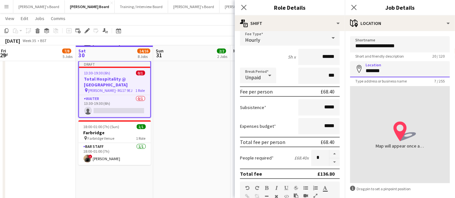
drag, startPoint x: 398, startPoint y: 72, endPoint x: 322, endPoint y: 63, distance: 76.2
drag, startPoint x: 384, startPoint y: 71, endPoint x: 361, endPoint y: 67, distance: 23.0
click at [361, 67] on div "Location map-marker *******" at bounding box center [400, 69] width 100 height 16
paste input "**********"
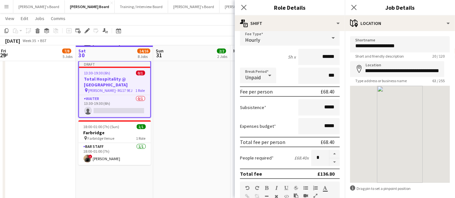
scroll to position [0, 0]
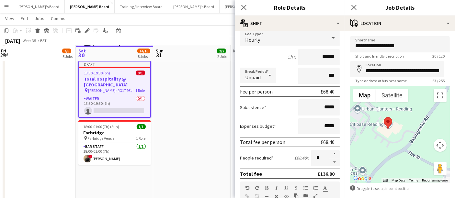
drag, startPoint x: 409, startPoint y: 155, endPoint x: 357, endPoint y: 134, distance: 56.0
click at [357, 134] on div at bounding box center [400, 134] width 100 height 97
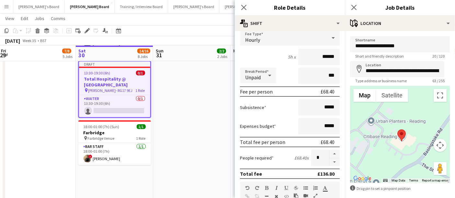
drag, startPoint x: 370, startPoint y: 139, endPoint x: 386, endPoint y: 152, distance: 20.4
click at [386, 152] on div at bounding box center [400, 134] width 100 height 97
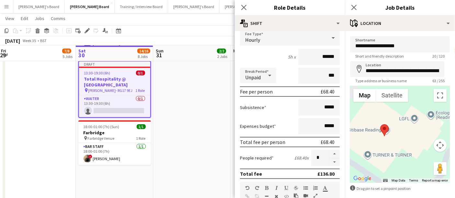
drag, startPoint x: 397, startPoint y: 150, endPoint x: 371, endPoint y: 173, distance: 34.1
click at [371, 173] on div at bounding box center [400, 134] width 100 height 97
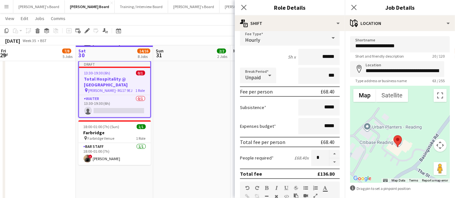
drag, startPoint x: 379, startPoint y: 175, endPoint x: 403, endPoint y: 156, distance: 30.9
click at [403, 156] on div at bounding box center [400, 134] width 100 height 97
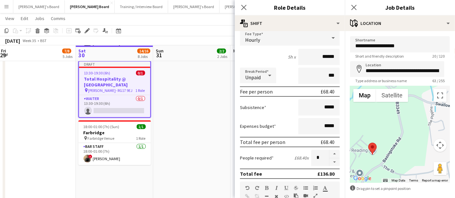
drag, startPoint x: 407, startPoint y: 133, endPoint x: 379, endPoint y: 144, distance: 30.5
click at [379, 144] on div at bounding box center [400, 134] width 100 height 97
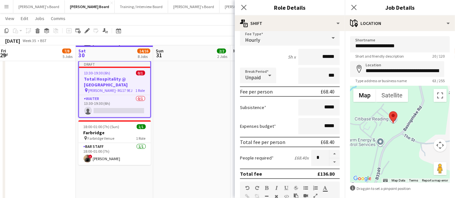
drag, startPoint x: 379, startPoint y: 144, endPoint x: 400, endPoint y: 114, distance: 37.0
click at [400, 114] on div at bounding box center [400, 134] width 100 height 97
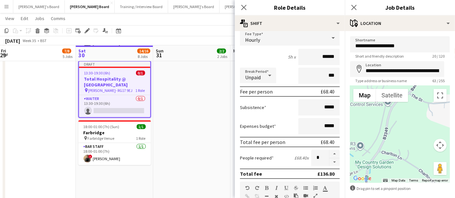
drag, startPoint x: 395, startPoint y: 150, endPoint x: 403, endPoint y: 108, distance: 42.4
click at [403, 108] on div at bounding box center [400, 134] width 100 height 97
click at [394, 125] on div at bounding box center [400, 134] width 100 height 97
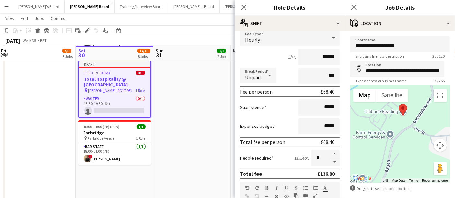
drag, startPoint x: 394, startPoint y: 125, endPoint x: 395, endPoint y: 151, distance: 26.2
click at [395, 151] on div at bounding box center [400, 134] width 100 height 97
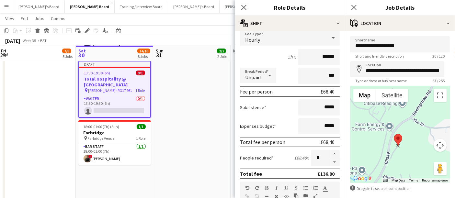
drag, startPoint x: 400, startPoint y: 103, endPoint x: 395, endPoint y: 144, distance: 41.3
click at [393, 134] on area at bounding box center [393, 134] width 0 height 0
type input "**********"
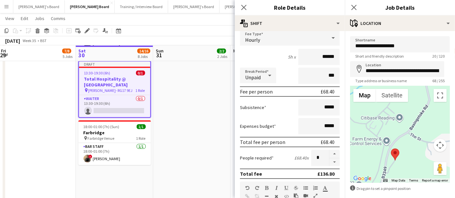
drag, startPoint x: 384, startPoint y: 150, endPoint x: 381, endPoint y: 168, distance: 17.8
click at [381, 168] on div at bounding box center [400, 134] width 100 height 97
click at [413, 70] on input "**********" at bounding box center [397, 69] width 94 height 16
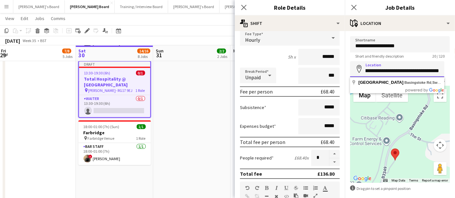
scroll to position [0, 80]
drag, startPoint x: 394, startPoint y: 69, endPoint x: 411, endPoint y: 70, distance: 16.2
click at [411, 70] on input "**********" at bounding box center [397, 69] width 94 height 16
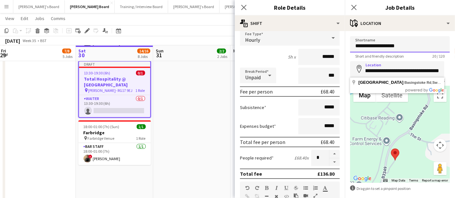
scroll to position [0, 0]
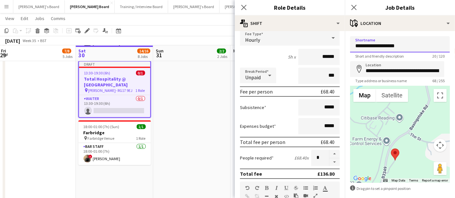
drag, startPoint x: 410, startPoint y: 47, endPoint x: 373, endPoint y: 44, distance: 37.1
click at [373, 44] on input "**********" at bounding box center [400, 44] width 100 height 16
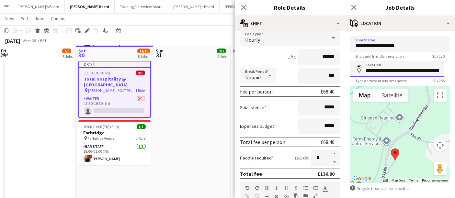
click at [422, 68] on input "**********" at bounding box center [397, 69] width 94 height 16
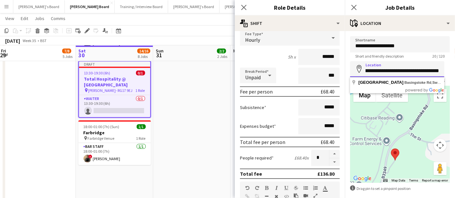
scroll to position [0, 80]
drag, startPoint x: 431, startPoint y: 70, endPoint x: 393, endPoint y: 68, distance: 37.6
click at [393, 68] on input "**********" at bounding box center [397, 69] width 94 height 16
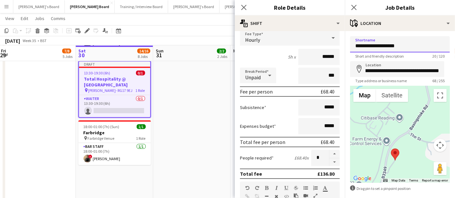
scroll to position [0, 0]
drag, startPoint x: 408, startPoint y: 45, endPoint x: 336, endPoint y: 47, distance: 72.5
drag, startPoint x: 419, startPoint y: 46, endPoint x: 352, endPoint y: 40, distance: 66.8
click at [352, 40] on input "**********" at bounding box center [400, 44] width 100 height 16
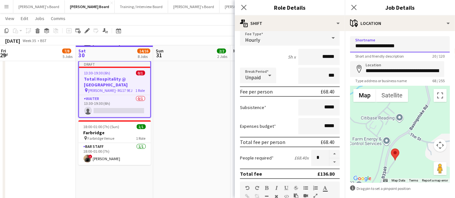
paste input
click at [374, 45] on input "**********" at bounding box center [400, 44] width 100 height 16
click at [373, 45] on input "**********" at bounding box center [400, 44] width 100 height 16
click at [437, 46] on input "**********" at bounding box center [400, 44] width 100 height 16
type input "**********"
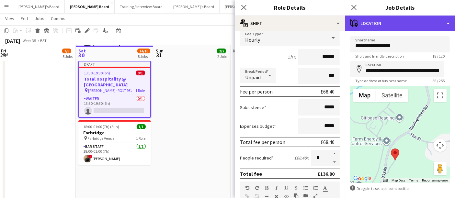
click at [407, 19] on div "maps-pin-1 Location" at bounding box center [400, 24] width 110 height 16
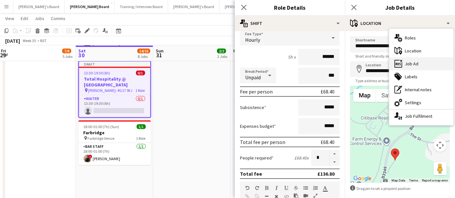
click at [422, 65] on div "ads-window Job Ad" at bounding box center [421, 63] width 64 height 13
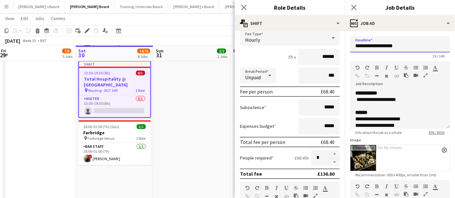
drag, startPoint x: 404, startPoint y: 43, endPoint x: 357, endPoint y: 45, distance: 46.3
click at [357, 45] on input "**********" at bounding box center [400, 44] width 100 height 16
type input "*"
paste input "**********"
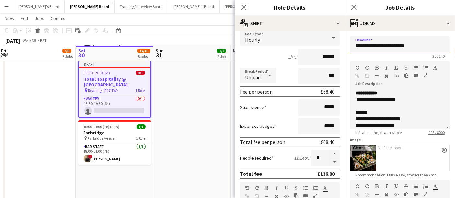
type input "**********"
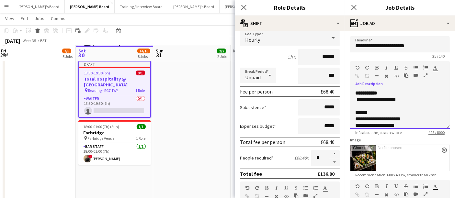
drag, startPoint x: 408, startPoint y: 95, endPoint x: 371, endPoint y: 97, distance: 36.9
click at [371, 97] on div "**********" at bounding box center [400, 109] width 100 height 39
drag, startPoint x: 408, startPoint y: 102, endPoint x: 354, endPoint y: 100, distance: 54.4
click at [354, 100] on div "**********" at bounding box center [400, 109] width 100 height 39
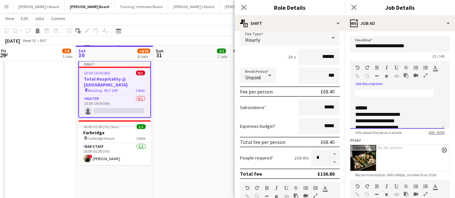
scroll to position [77, 0]
click at [362, 101] on div at bounding box center [397, 102] width 84 height 6
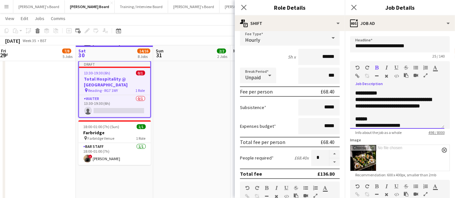
drag, startPoint x: 407, startPoint y: 110, endPoint x: 349, endPoint y: 100, distance: 58.8
click at [349, 100] on form "**********" at bounding box center [400, 178] width 110 height 285
click at [373, 66] on div at bounding box center [364, 69] width 19 height 8
click at [378, 66] on icon "button" at bounding box center [377, 67] width 4 height 5
click at [403, 118] on div at bounding box center [397, 119] width 84 height 6
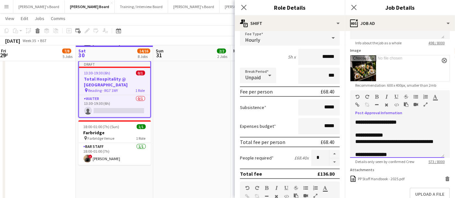
drag, startPoint x: 379, startPoint y: 149, endPoint x: 353, endPoint y: 141, distance: 27.3
click at [353, 141] on div "**********" at bounding box center [397, 138] width 94 height 39
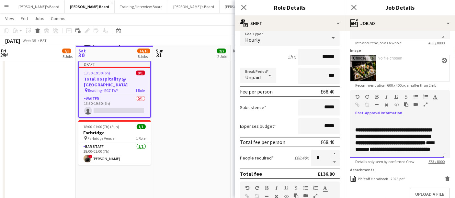
scroll to position [126, 0]
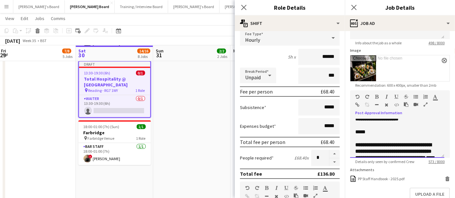
drag, startPoint x: 373, startPoint y: 130, endPoint x: 343, endPoint y: 132, distance: 29.5
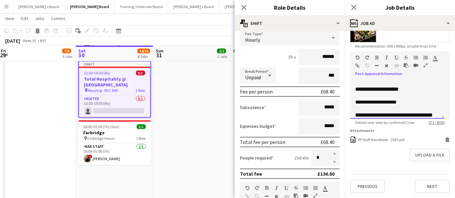
scroll to position [113, 0]
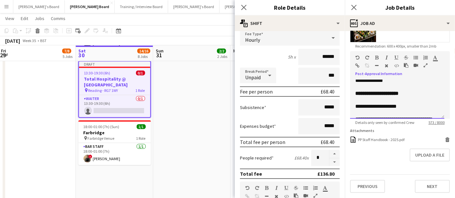
drag, startPoint x: 400, startPoint y: 107, endPoint x: 351, endPoint y: 107, distance: 48.5
click at [351, 107] on div "**********" at bounding box center [397, 99] width 94 height 39
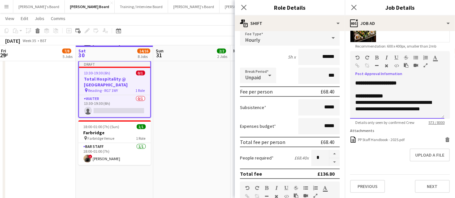
scroll to position [0, 0]
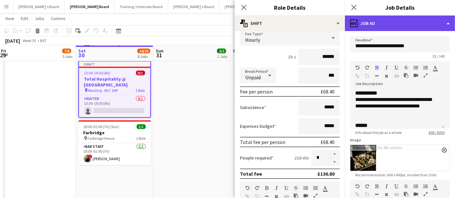
click at [378, 28] on div "ads-window Job Ad" at bounding box center [400, 24] width 110 height 16
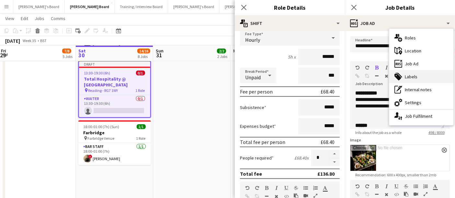
click at [416, 74] on div "tags-double Labels" at bounding box center [421, 76] width 64 height 13
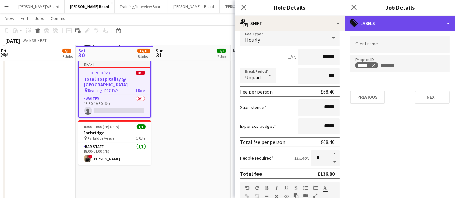
click at [398, 16] on div "tags-double Labels" at bounding box center [400, 24] width 110 height 16
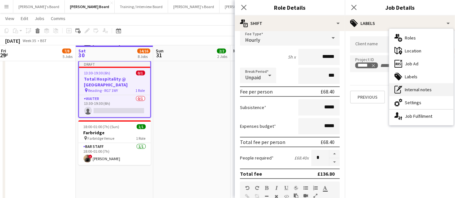
click at [411, 89] on div "pen-write Internal notes" at bounding box center [421, 89] width 64 height 13
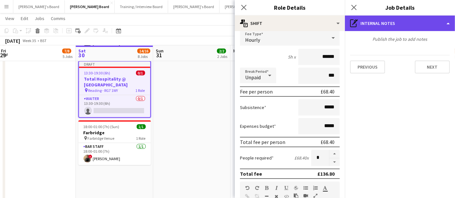
click at [395, 20] on div "pen-write Internal notes" at bounding box center [400, 24] width 110 height 16
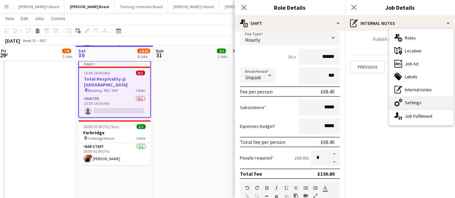
click at [406, 104] on div "cog-double-3 Settings" at bounding box center [421, 102] width 64 height 13
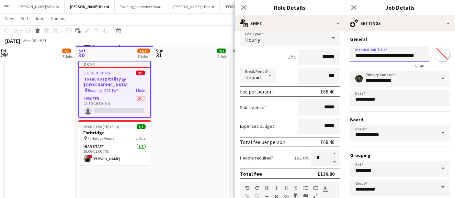
scroll to position [0, 3]
drag, startPoint x: 396, startPoint y: 55, endPoint x: 433, endPoint y: 58, distance: 37.3
click at [433, 58] on div "**********" at bounding box center [400, 55] width 100 height 25
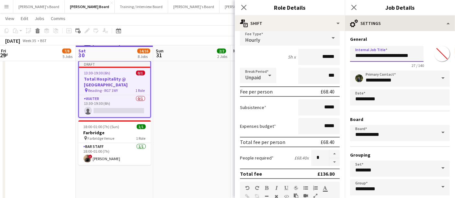
type input "**********"
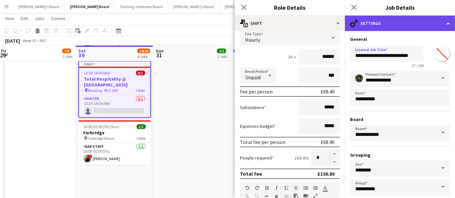
click at [419, 18] on div "cog-double-3 Settings" at bounding box center [400, 24] width 110 height 16
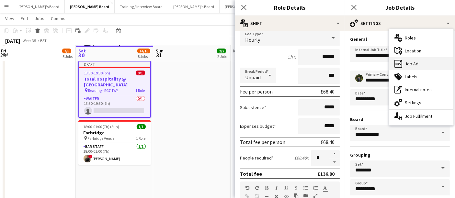
click at [413, 63] on div "ads-window Job Ad" at bounding box center [421, 63] width 64 height 13
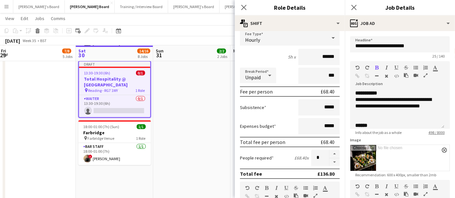
click at [199, 91] on app-date-cell "07:00-14:00 (7h) 1/1 [GEOGRAPHIC_DATA] pin [GEOGRAPHIC_DATA], GU29 0AY 1 Role W…" at bounding box center [191, 136] width 77 height 352
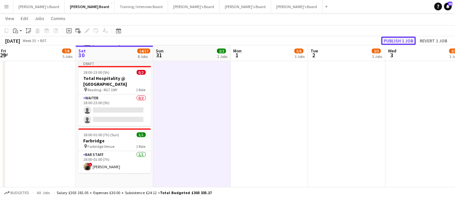
click at [399, 38] on button "Publish 1 job" at bounding box center [398, 41] width 35 height 8
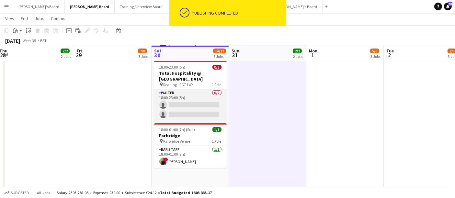
scroll to position [0, 143]
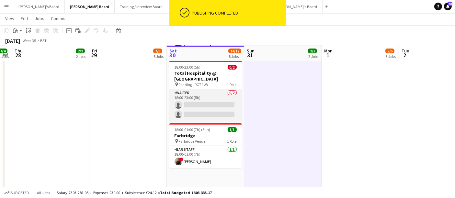
click at [201, 99] on app-card-role "Waiter 0/2 18:00-23:00 (5h) single-neutral-actions single-neutral-actions" at bounding box center [205, 104] width 72 height 31
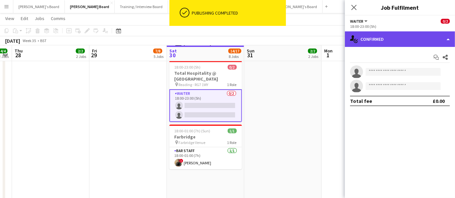
click at [378, 39] on div "single-neutral-actions-check-2 Confirmed" at bounding box center [400, 39] width 110 height 16
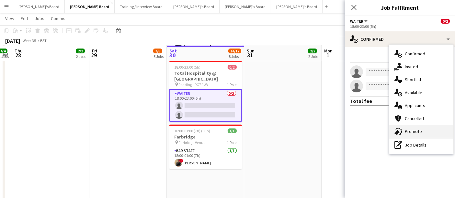
click at [414, 130] on div "advertising-megaphone Promote" at bounding box center [421, 131] width 64 height 13
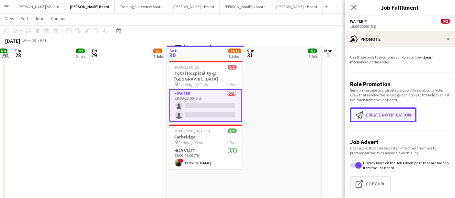
click at [381, 114] on button "Create notification Create notification" at bounding box center [383, 114] width 66 height 15
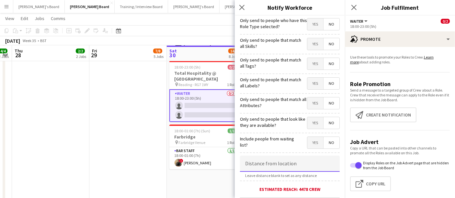
click at [280, 170] on input at bounding box center [290, 164] width 100 height 16
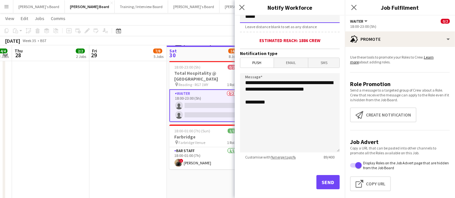
scroll to position [155, 0]
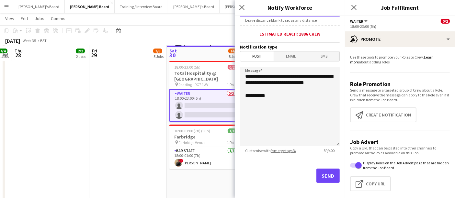
type input "*****"
click at [329, 173] on button "Send" at bounding box center [327, 176] width 23 height 14
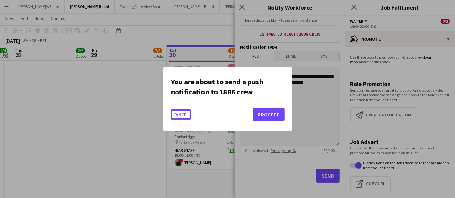
scroll to position [0, 0]
click at [263, 114] on button "Proceed" at bounding box center [268, 114] width 32 height 13
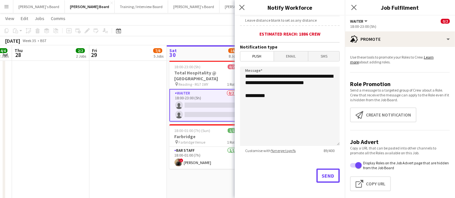
scroll to position [113, 0]
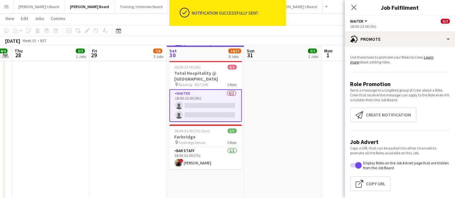
click at [115, 127] on app-date-cell "19:00-01:00 (6h) (Sat) 1/1 [GEOGRAPHIC_DATA] pin Farbridge Venue 1 Role BAR STA…" at bounding box center [127, 136] width 77 height 352
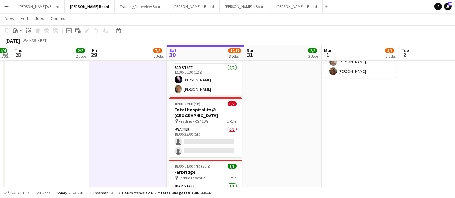
scroll to position [76, 0]
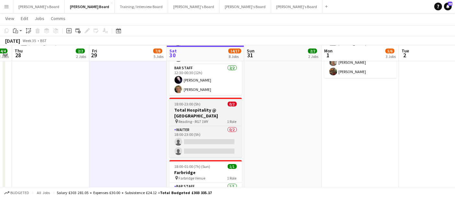
click at [214, 105] on div "18:00-23:00 (5h) 0/2" at bounding box center [205, 104] width 72 height 5
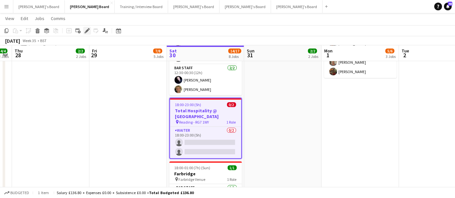
click at [89, 30] on icon "Edit" at bounding box center [86, 30] width 5 height 5
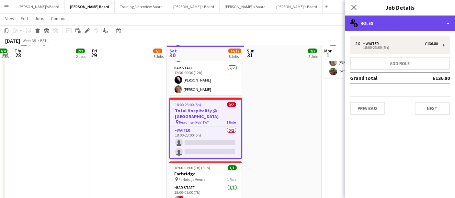
click at [379, 19] on div "multiple-users-add Roles" at bounding box center [400, 24] width 110 height 16
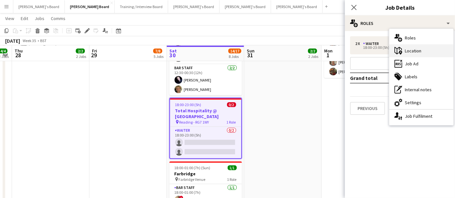
click at [409, 55] on div "maps-pin-1 Location" at bounding box center [421, 50] width 64 height 13
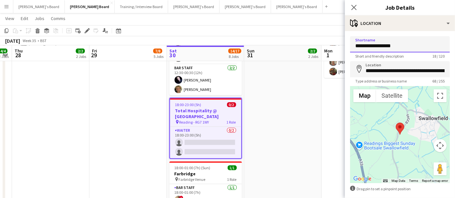
drag, startPoint x: 397, startPoint y: 46, endPoint x: 378, endPoint y: 44, distance: 19.9
click at [378, 44] on input "**********" at bounding box center [400, 44] width 100 height 16
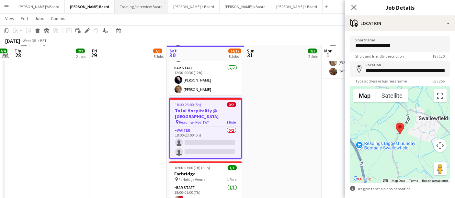
click at [115, 4] on button "Training / Interview Board Close" at bounding box center [141, 6] width 53 height 13
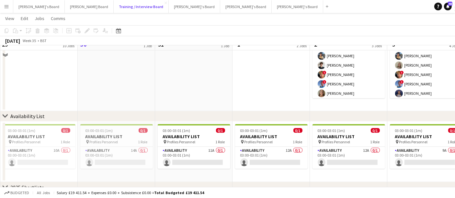
scroll to position [846, 0]
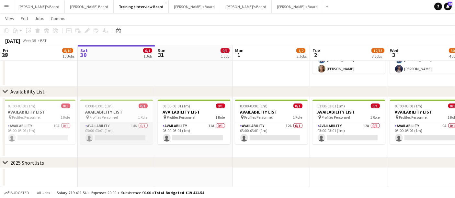
click at [130, 131] on app-card-role "Availability 14A 0/1 03:00-03:01 (1m) single-neutral-actions" at bounding box center [116, 133] width 72 height 22
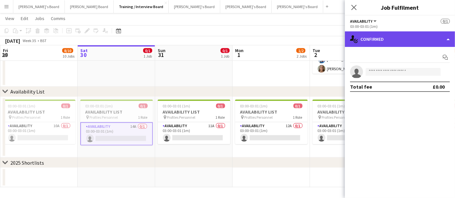
click at [373, 42] on div "single-neutral-actions-check-2 Confirmed" at bounding box center [400, 39] width 110 height 16
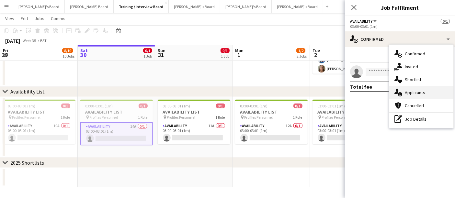
click at [402, 89] on div "single-neutral-actions-information Applicants" at bounding box center [421, 92] width 64 height 13
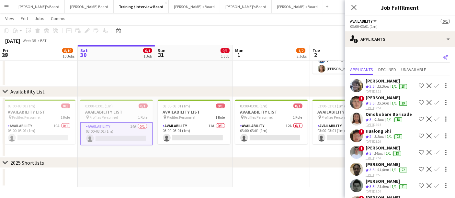
click at [440, 54] on app-icon "Send notification" at bounding box center [444, 57] width 9 height 9
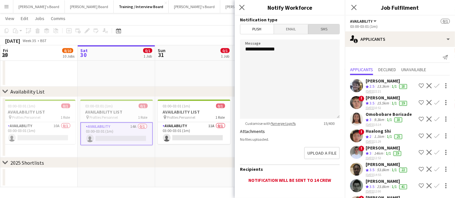
click at [321, 33] on span "SMS" at bounding box center [323, 29] width 31 height 10
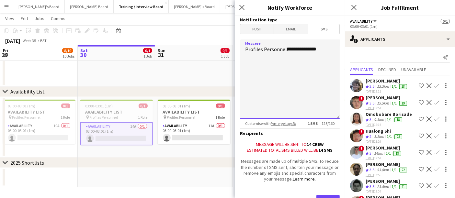
click at [324, 49] on textarea "**********" at bounding box center [290, 78] width 100 height 79
paste textarea "********"
paste textarea "**********"
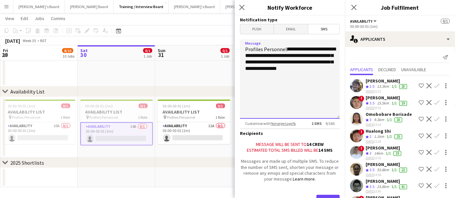
drag, startPoint x: 299, startPoint y: 73, endPoint x: 233, endPoint y: 41, distance: 73.2
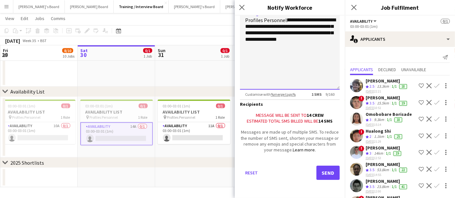
type textarea "**********"
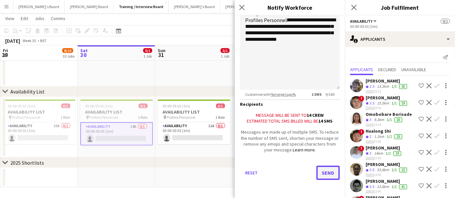
click at [321, 170] on button "Send" at bounding box center [327, 173] width 23 height 14
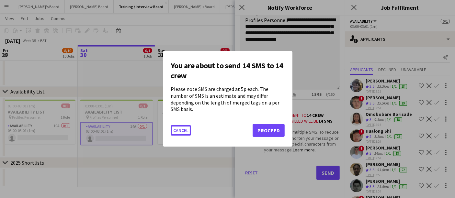
scroll to position [0, 0]
click at [267, 126] on button "Proceed" at bounding box center [268, 130] width 32 height 13
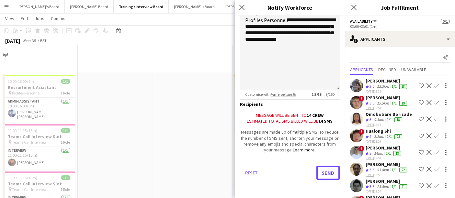
scroll to position [846, 0]
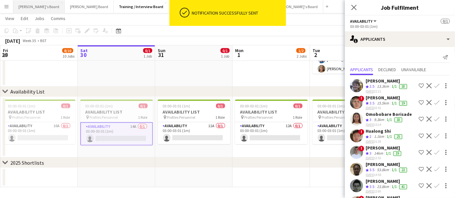
click at [30, 8] on button "[PERSON_NAME]'s Board Close" at bounding box center [38, 6] width 51 height 13
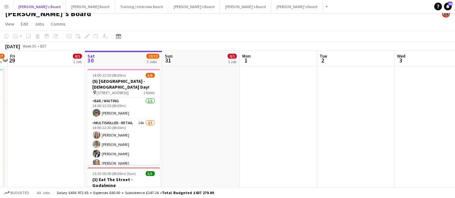
scroll to position [7, 0]
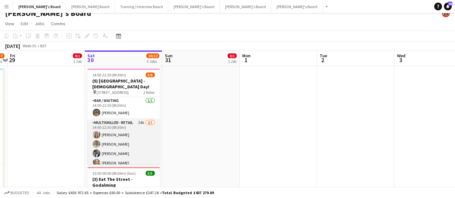
click at [131, 136] on app-card-role "Multiskilled - Retail 24A [DATE] 14:00-22:30 (8h30m) [PERSON_NAME] [PERSON_NAME…" at bounding box center [123, 149] width 72 height 60
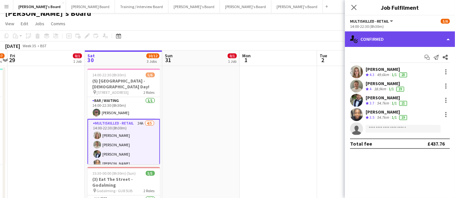
click at [386, 37] on div "single-neutral-actions-check-2 Confirmed" at bounding box center [400, 39] width 110 height 16
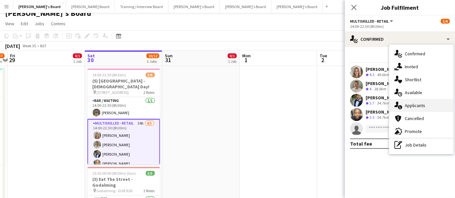
click at [428, 107] on div "single-neutral-actions-information Applicants" at bounding box center [421, 105] width 64 height 13
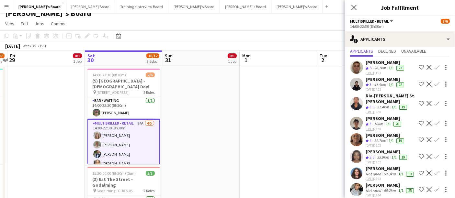
scroll to position [0, 0]
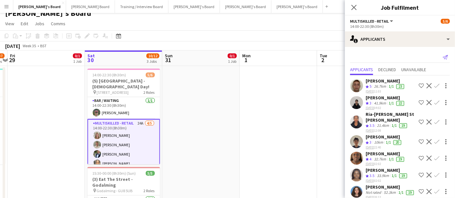
click at [442, 55] on icon "Send notification" at bounding box center [444, 57] width 5 height 5
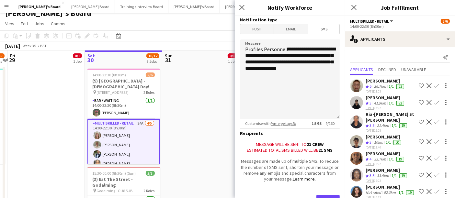
scroll to position [33, 0]
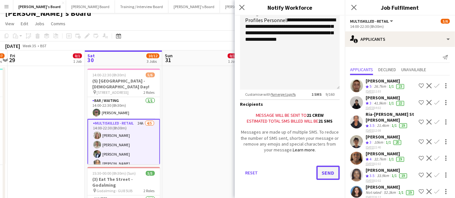
click at [322, 168] on button "Send" at bounding box center [327, 173] width 23 height 14
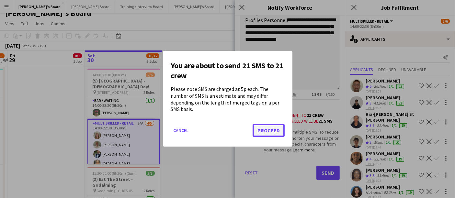
click at [272, 129] on button "Proceed" at bounding box center [268, 130] width 32 height 13
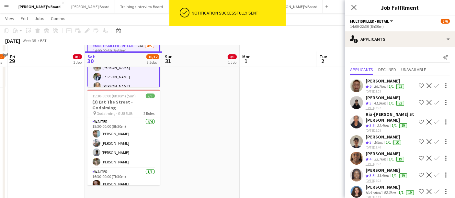
scroll to position [92, 0]
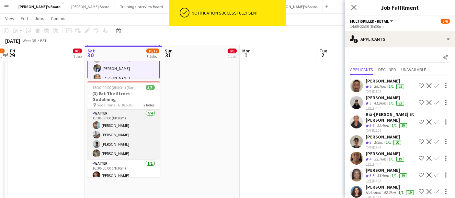
click at [137, 126] on app-card-role "Waiter [DATE] 15:30-00:00 (8h30m) [PERSON_NAME] [PERSON_NAME] [PERSON_NAME] [PE…" at bounding box center [123, 135] width 72 height 50
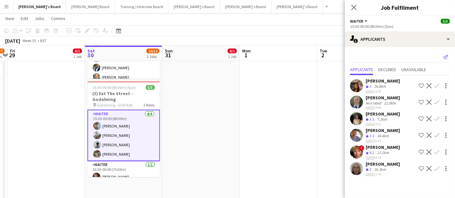
click at [445, 59] on icon "Send notification" at bounding box center [444, 57] width 5 height 5
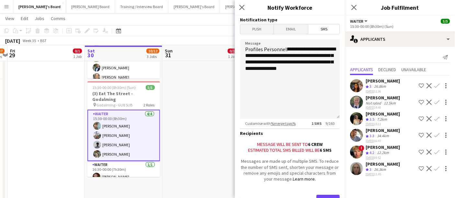
scroll to position [33, 0]
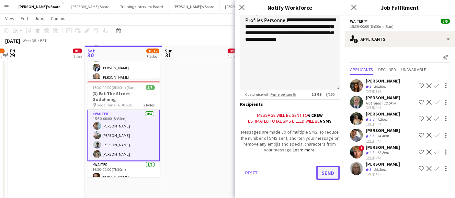
click at [321, 174] on button "Send" at bounding box center [327, 173] width 23 height 14
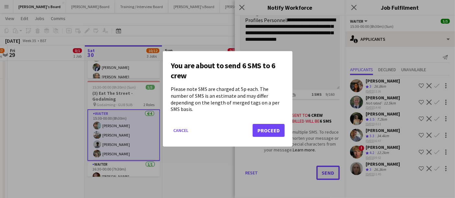
scroll to position [0, 0]
click at [275, 127] on button "Proceed" at bounding box center [268, 130] width 32 height 13
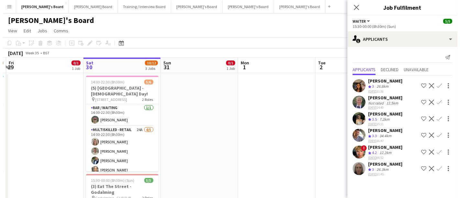
scroll to position [0, 144]
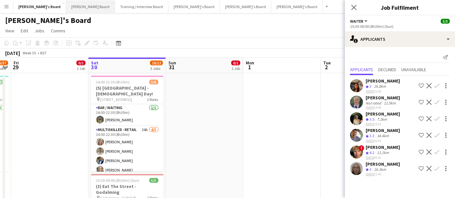
click at [72, 9] on button "[PERSON_NAME] Board Close" at bounding box center [90, 6] width 49 height 13
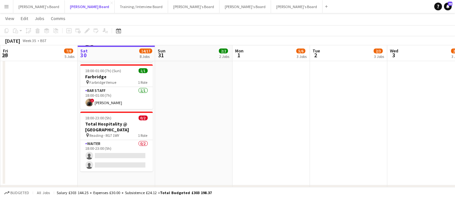
scroll to position [0, 156]
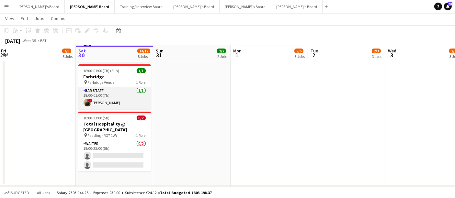
click at [136, 99] on app-card-role "BAR STAFF [DATE] 18:00-01:00 (7h) ! [PERSON_NAME]" at bounding box center [114, 98] width 72 height 22
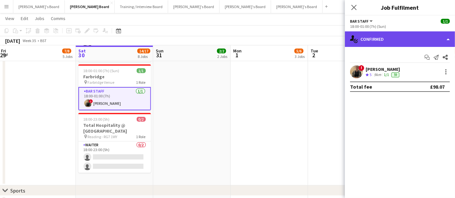
click at [391, 36] on div "single-neutral-actions-check-2 Confirmed" at bounding box center [400, 39] width 110 height 16
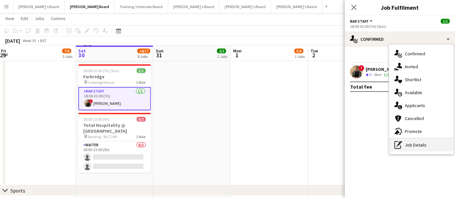
click at [423, 145] on div "pen-write Job Details" at bounding box center [421, 144] width 64 height 13
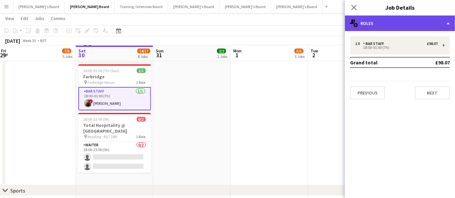
click at [405, 28] on div "multiple-users-add Roles" at bounding box center [400, 24] width 110 height 16
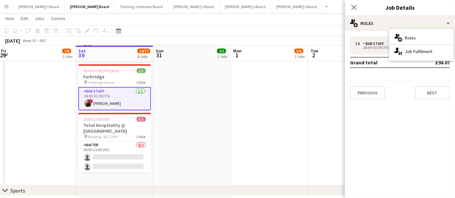
click at [301, 94] on app-date-cell "13:00-01:00 (12h) (Tue) 4/4 Yellow Kitchen - Cowdray House pin [GEOGRAPHIC_DATA…" at bounding box center [268, 74] width 77 height 222
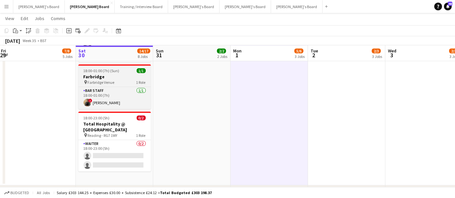
click at [105, 75] on h3 "Farbridge" at bounding box center [114, 77] width 72 height 6
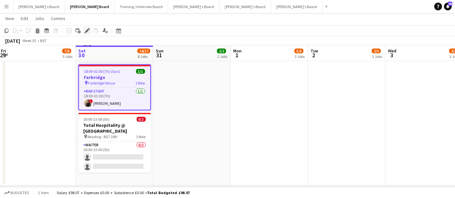
click at [87, 30] on icon at bounding box center [87, 31] width 4 height 4
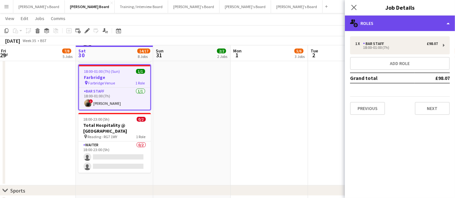
click at [384, 23] on div "multiple-users-add Roles" at bounding box center [400, 24] width 110 height 16
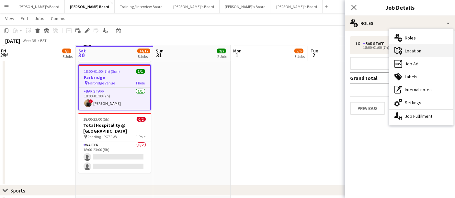
click at [412, 50] on div "maps-pin-1 Location" at bounding box center [421, 50] width 64 height 13
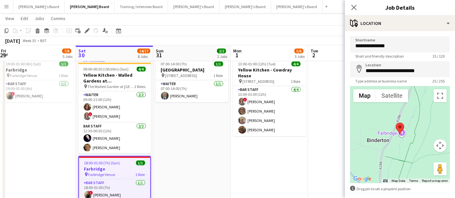
scroll to position [17, 0]
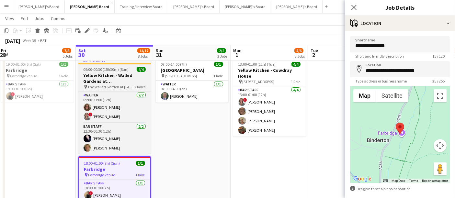
click at [137, 76] on h3 "Yellow Kitchen - Walled Gardens at [GEOGRAPHIC_DATA]" at bounding box center [114, 78] width 72 height 12
type input "**********"
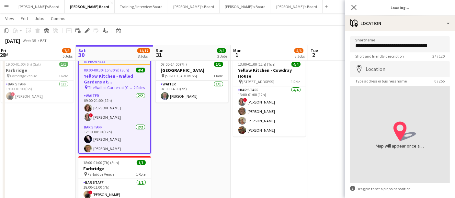
type input "**********"
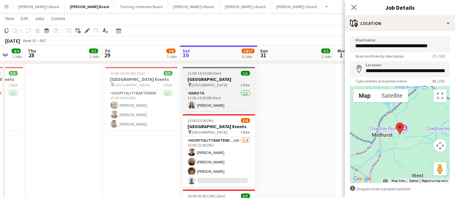
scroll to position [0, 206]
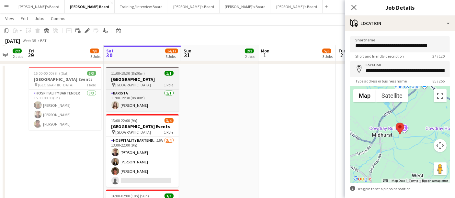
click at [144, 69] on app-job-card "11:00-19:30 (8h30m) 1/1 [GEOGRAPHIC_DATA] pin [GEOGRAPHIC_DATA] 1 Role Barista …" at bounding box center [142, 89] width 72 height 45
type input "**********"
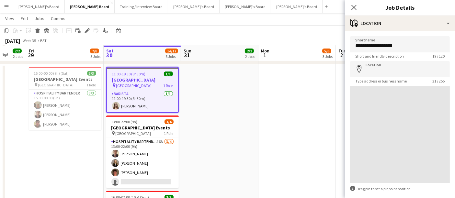
type input "**********"
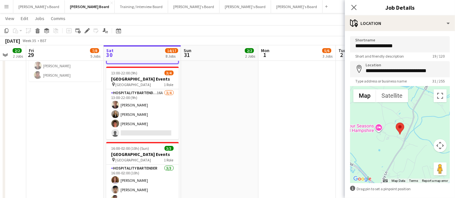
scroll to position [319, 0]
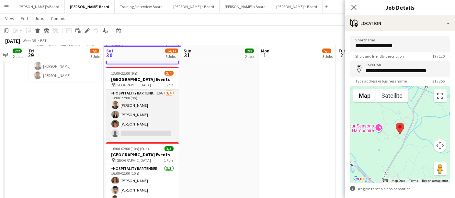
click at [152, 120] on app-card-role "Hospitality Bartender 16A [DATE] 13:00-22:00 (9h) [PERSON_NAME] [PERSON_NAME] […" at bounding box center [142, 115] width 72 height 50
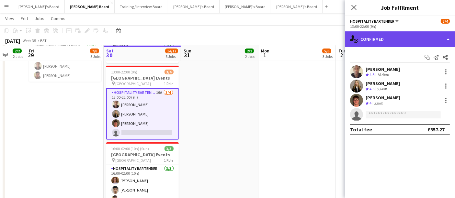
click at [378, 43] on div "single-neutral-actions-check-2 Confirmed" at bounding box center [400, 39] width 110 height 16
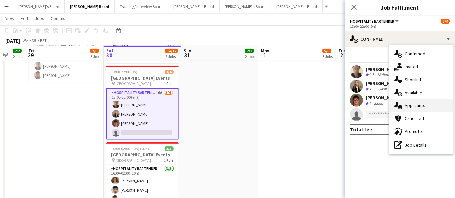
click at [413, 102] on div "single-neutral-actions-information Applicants" at bounding box center [421, 105] width 64 height 13
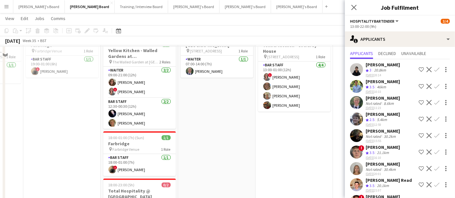
scroll to position [115, 0]
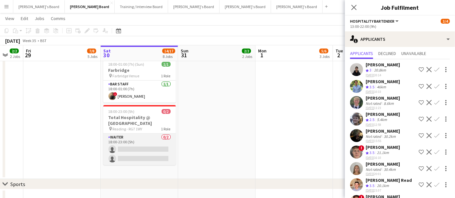
click at [164, 143] on app-card-role "Waiter 0/2 18:00-23:00 (5h) single-neutral-actions single-neutral-actions" at bounding box center [139, 149] width 72 height 31
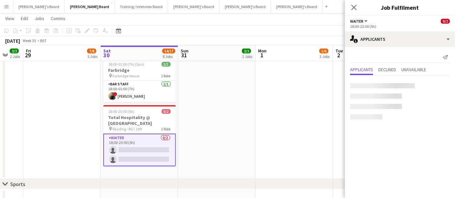
scroll to position [0, 0]
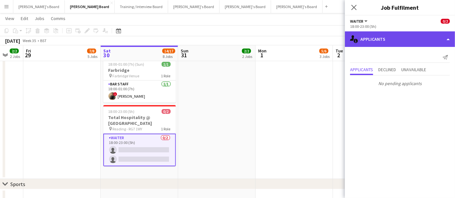
click at [398, 46] on div "single-neutral-actions-information Applicants" at bounding box center [400, 39] width 110 height 16
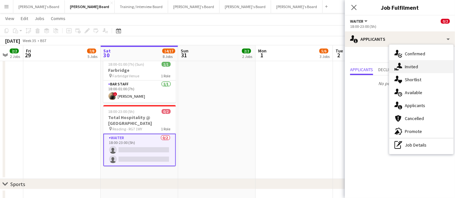
click at [410, 61] on div "single-neutral-actions-share-1 Invited" at bounding box center [421, 66] width 64 height 13
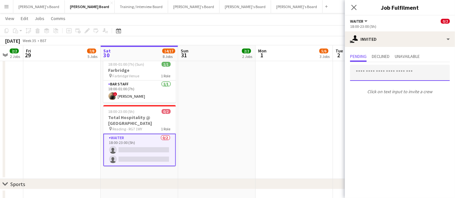
click at [379, 72] on input "text" at bounding box center [400, 73] width 100 height 16
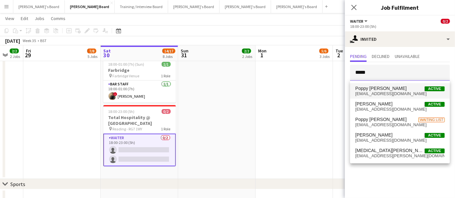
type input "*****"
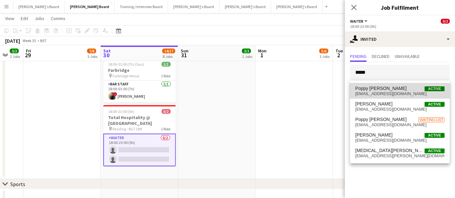
click at [395, 92] on span "[EMAIL_ADDRESS][DOMAIN_NAME]" at bounding box center [399, 93] width 89 height 5
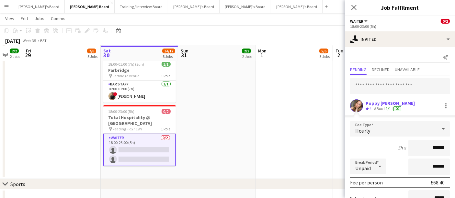
scroll to position [66, 0]
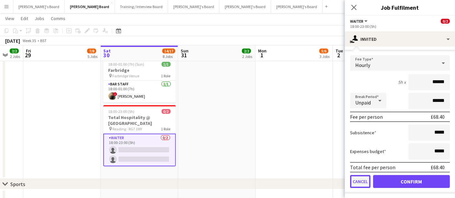
click at [359, 181] on button "Cancel" at bounding box center [360, 181] width 20 height 13
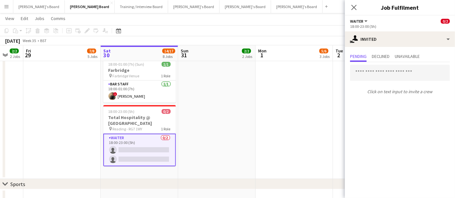
scroll to position [0, 0]
click at [378, 80] on input "text" at bounding box center [400, 73] width 100 height 16
paste input "**********"
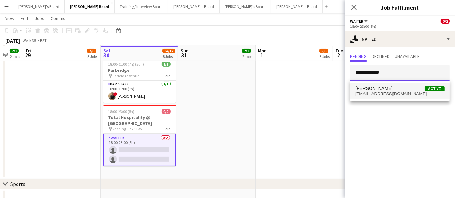
type input "**********"
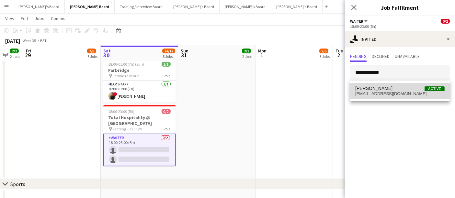
click at [393, 92] on span "[EMAIL_ADDRESS][DOMAIN_NAME]" at bounding box center [399, 93] width 89 height 5
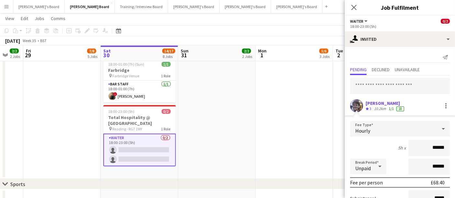
scroll to position [66, 0]
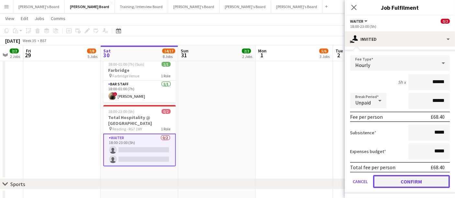
click at [408, 178] on button "Confirm" at bounding box center [411, 181] width 77 height 13
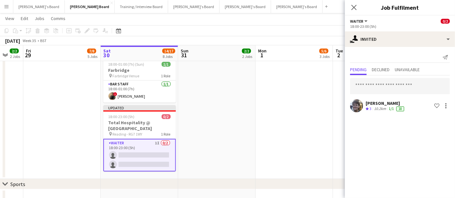
scroll to position [0, 0]
click at [272, 110] on app-date-cell "13:00-01:00 (12h) (Tue) 4/4 Yellow Kitchen - Cowdray House pin [GEOGRAPHIC_DATA…" at bounding box center [293, 68] width 77 height 222
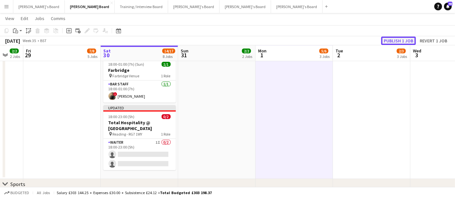
click at [408, 39] on button "Publish 1 job" at bounding box center [398, 41] width 35 height 8
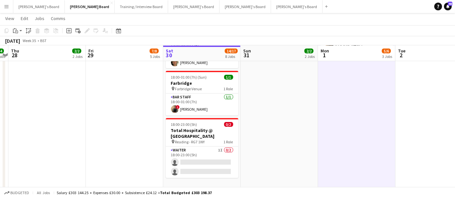
scroll to position [0, 146]
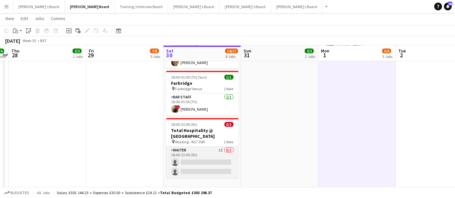
click at [214, 150] on app-card-role "Waiter 1I 0/2 18:00-23:00 (5h) single-neutral-actions single-neutral-actions" at bounding box center [202, 162] width 72 height 31
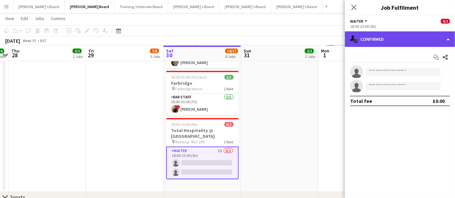
click at [387, 42] on div "single-neutral-actions-check-2 Confirmed" at bounding box center [400, 39] width 110 height 16
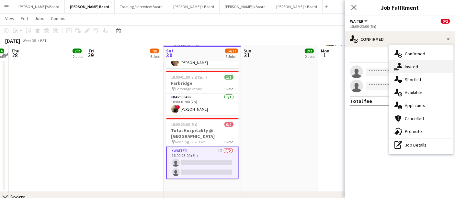
click at [409, 65] on div "single-neutral-actions-share-1 Invited" at bounding box center [421, 66] width 64 height 13
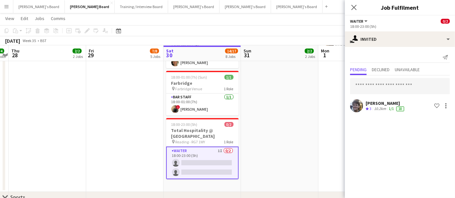
click at [356, 98] on div "Poppy [PERSON_NAME] Crew rating 3 10.2km 1/1 18 Shortlist crew" at bounding box center [400, 94] width 110 height 38
click at [358, 109] on app-user-avatar at bounding box center [356, 105] width 13 height 13
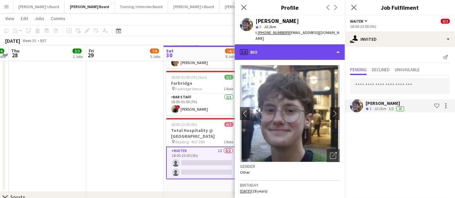
click at [290, 48] on div "profile Bio" at bounding box center [290, 52] width 110 height 16
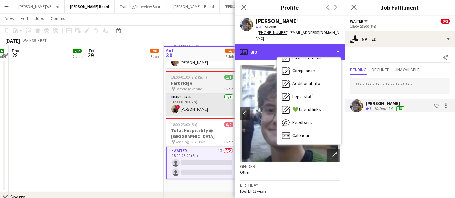
scroll to position [0, 177]
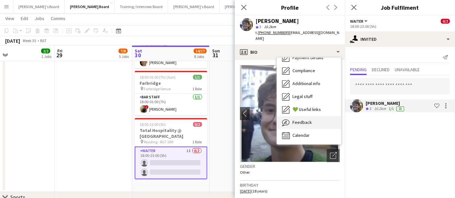
click at [292, 119] on span "Feedback" at bounding box center [301, 122] width 19 height 6
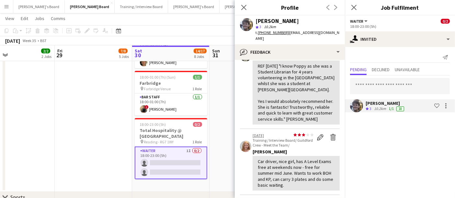
scroll to position [0, 0]
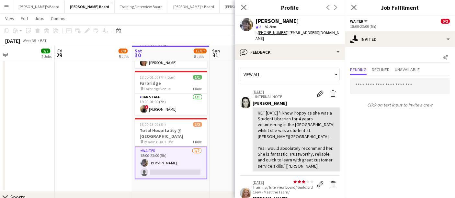
click at [228, 137] on app-date-cell "07:00-14:00 (7h) 1/1 [GEOGRAPHIC_DATA] pin [GEOGRAPHIC_DATA], GU29 0AY 1 Role W…" at bounding box center [247, 81] width 77 height 222
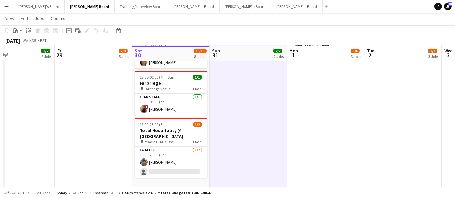
click at [228, 137] on app-date-cell "07:00-14:00 (7h) 1/1 [GEOGRAPHIC_DATA] pin [GEOGRAPHIC_DATA], GU29 0AY 1 Role W…" at bounding box center [247, 81] width 77 height 222
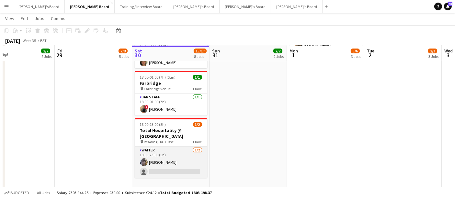
click at [179, 155] on app-card-role "Waiter [DATE] 18:00-23:00 (5h) [PERSON_NAME] single-neutral-actions" at bounding box center [171, 162] width 72 height 31
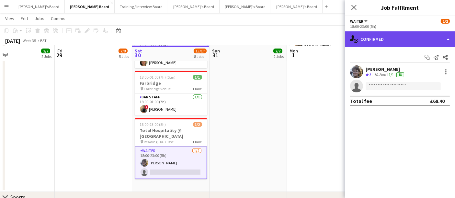
click at [387, 43] on div "single-neutral-actions-check-2 Confirmed" at bounding box center [400, 39] width 110 height 16
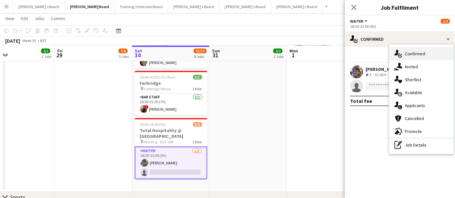
click at [428, 55] on div "single-neutral-actions-check-2 Confirmed" at bounding box center [421, 53] width 64 height 13
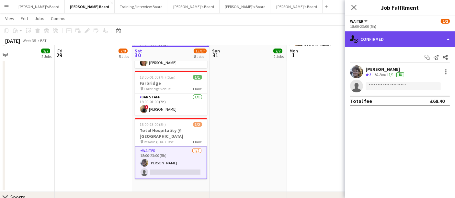
click at [383, 42] on div "single-neutral-actions-check-2 Confirmed" at bounding box center [400, 39] width 110 height 16
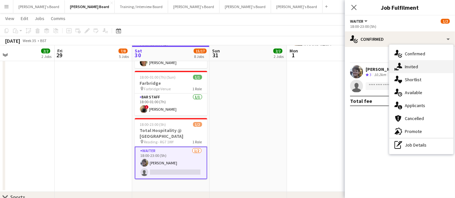
click at [413, 72] on div "single-neutral-actions-share-1 Invited" at bounding box center [421, 66] width 64 height 13
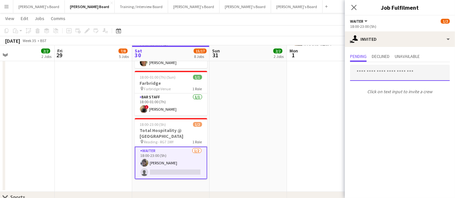
click at [390, 74] on input "text" at bounding box center [400, 73] width 100 height 16
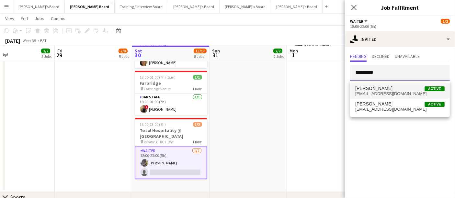
type input "*********"
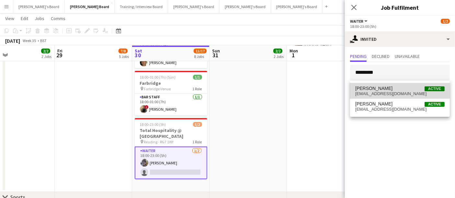
click at [384, 91] on span "[EMAIL_ADDRESS][DOMAIN_NAME]" at bounding box center [399, 93] width 89 height 5
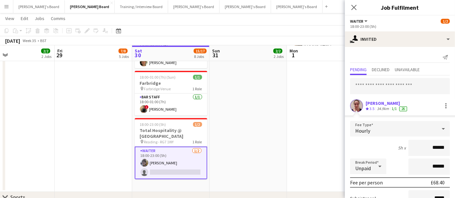
scroll to position [66, 0]
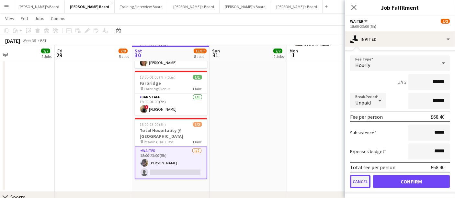
click at [358, 177] on button "Cancel" at bounding box center [360, 181] width 20 height 13
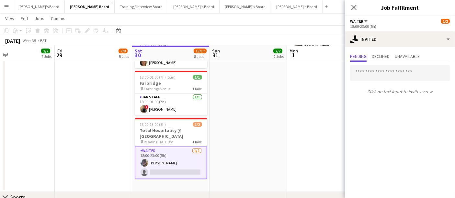
scroll to position [0, 0]
click at [379, 64] on div "Click on text input to invite a crew" at bounding box center [400, 79] width 110 height 35
click at [372, 72] on input "text" at bounding box center [400, 73] width 100 height 16
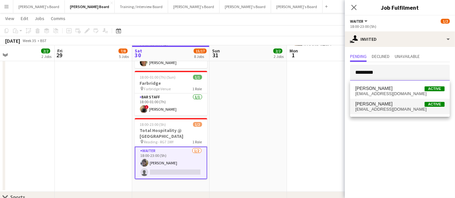
type input "*********"
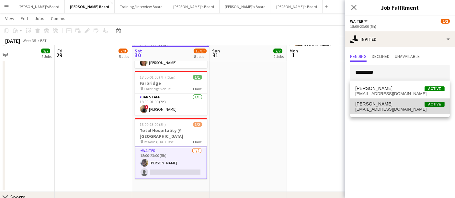
click at [377, 108] on span "[EMAIL_ADDRESS][DOMAIN_NAME]" at bounding box center [399, 109] width 89 height 5
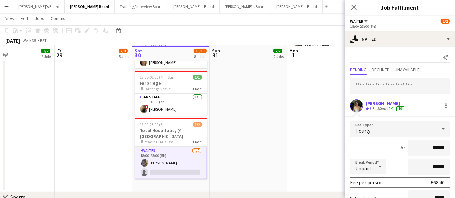
scroll to position [66, 0]
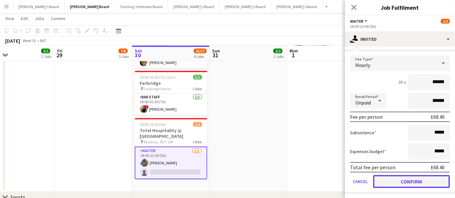
click at [391, 182] on button "Confirm" at bounding box center [411, 181] width 77 height 13
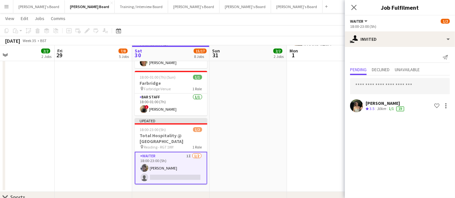
scroll to position [0, 0]
click at [377, 108] on div "30km" at bounding box center [381, 108] width 12 height 5
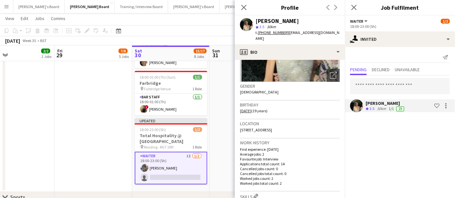
scroll to position [81, 0]
drag, startPoint x: 318, startPoint y: 124, endPoint x: 220, endPoint y: 126, distance: 98.1
click at [325, 123] on div "Location [STREET_ADDRESS]" at bounding box center [290, 127] width 100 height 19
drag, startPoint x: 317, startPoint y: 123, endPoint x: 237, endPoint y: 125, distance: 79.9
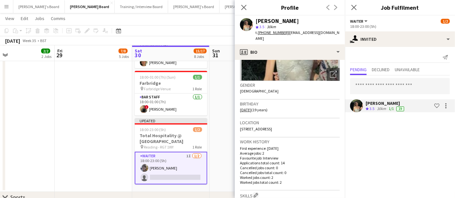
click at [237, 125] on app-crew-profile-bio "Open photos pop-in Gender [DEMOGRAPHIC_DATA] Birthday [DEMOGRAPHIC_DATA] (19 ye…" at bounding box center [290, 129] width 110 height 138
copy span "[STREET_ADDRESS]"
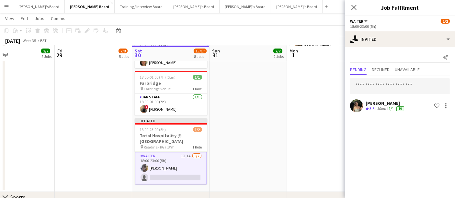
click at [248, 146] on app-date-cell "07:00-14:00 (7h) 1/1 [GEOGRAPHIC_DATA] pin [GEOGRAPHIC_DATA], GU29 0AY 1 Role W…" at bounding box center [247, 81] width 77 height 222
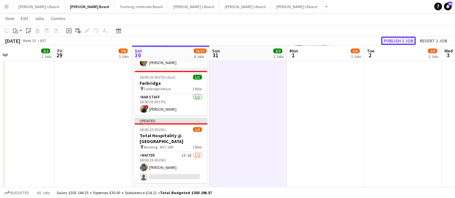
click at [404, 44] on button "Publish 1 job" at bounding box center [398, 41] width 35 height 8
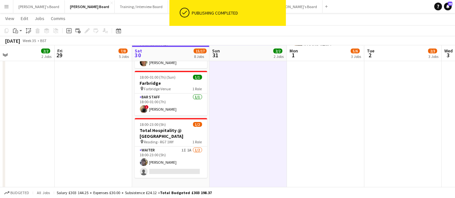
click at [254, 171] on app-date-cell "07:00-14:00 (7h) 1/1 [GEOGRAPHIC_DATA] pin [GEOGRAPHIC_DATA], GU29 0AY 1 Role W…" at bounding box center [247, 81] width 77 height 222
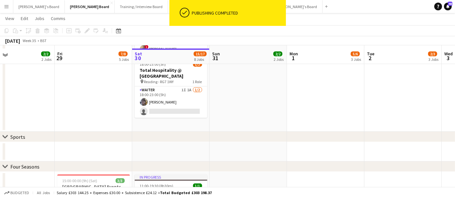
scroll to position [166, 0]
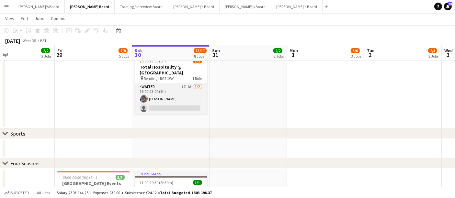
click at [192, 94] on app-card-role "Waiter 1I 1A [DATE] 18:00-23:00 (5h) [PERSON_NAME] single-neutral-actions" at bounding box center [171, 98] width 72 height 31
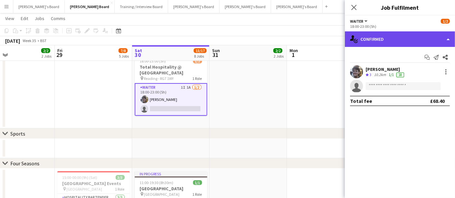
click at [387, 38] on div "single-neutral-actions-check-2 Confirmed" at bounding box center [400, 39] width 110 height 16
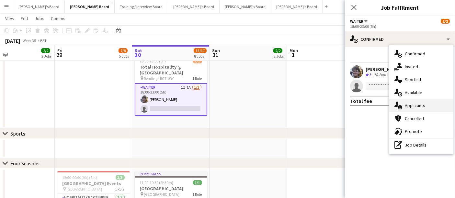
click at [418, 104] on div "single-neutral-actions-information Applicants" at bounding box center [421, 105] width 64 height 13
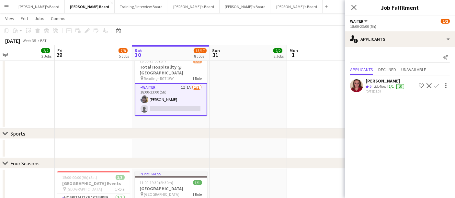
click at [234, 120] on app-date-cell "07:00-14:00 (7h) 1/1 [GEOGRAPHIC_DATA] pin [GEOGRAPHIC_DATA], GU29 0AY 1 Role W…" at bounding box center [247, 18] width 77 height 222
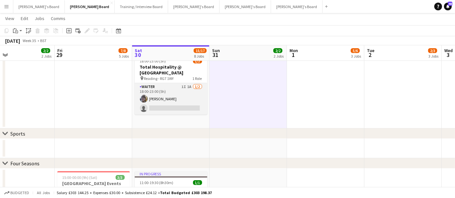
click at [192, 96] on app-card-role "Waiter 1I 1A [DATE] 18:00-23:00 (5h) [PERSON_NAME] single-neutral-actions" at bounding box center [171, 98] width 72 height 31
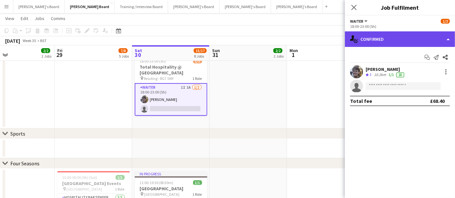
click at [383, 38] on div "single-neutral-actions-check-2 Confirmed" at bounding box center [400, 39] width 110 height 16
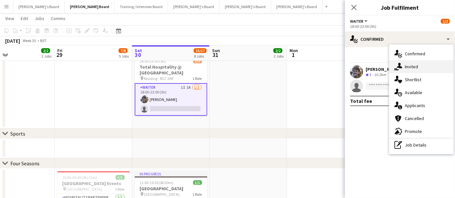
click at [407, 69] on div "single-neutral-actions-share-1 Invited" at bounding box center [421, 66] width 64 height 13
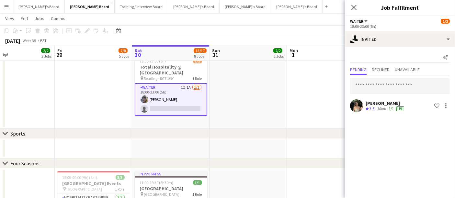
click at [381, 110] on div "30km" at bounding box center [381, 108] width 12 height 5
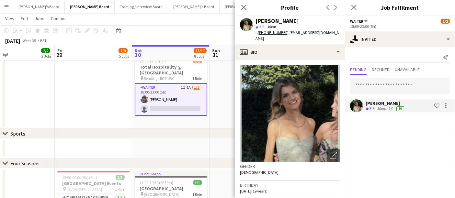
click at [289, 23] on div "[PERSON_NAME]" at bounding box center [276, 21] width 43 height 6
copy div "[PERSON_NAME]"
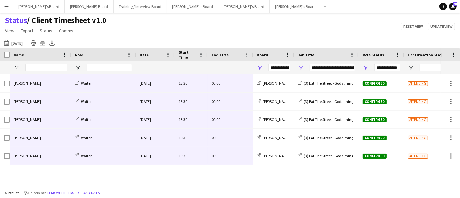
click at [8, 6] on app-icon "Menu" at bounding box center [6, 6] width 5 height 5
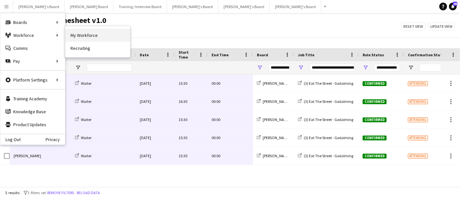
click at [83, 33] on link "My Workforce" at bounding box center [97, 35] width 65 height 13
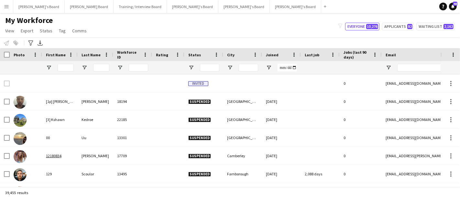
type input "*******"
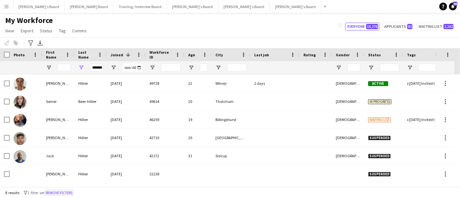
click at [65, 190] on button "Remove filters" at bounding box center [58, 192] width 29 height 7
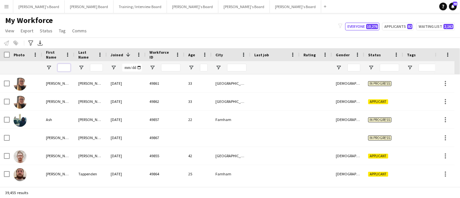
click at [68, 67] on input "First Name Filter Input" at bounding box center [64, 68] width 13 height 8
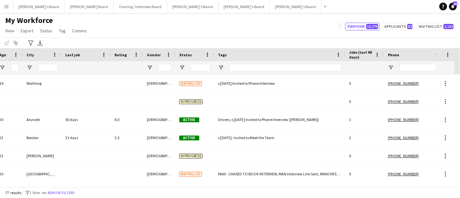
type input "*****"
click at [423, 64] on input "Phone Filter Input" at bounding box center [431, 68] width 63 height 8
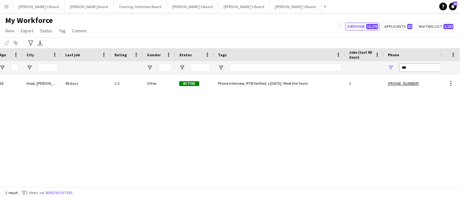
scroll to position [0, 4]
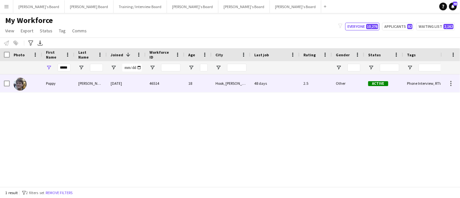
type input "***"
click at [65, 85] on div "Poppy" at bounding box center [58, 83] width 32 height 18
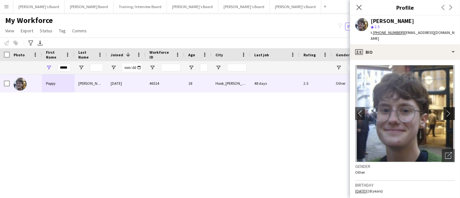
click at [445, 110] on app-icon "chevron-right" at bounding box center [450, 113] width 10 height 7
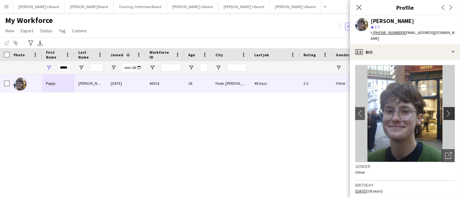
click at [445, 110] on app-icon "chevron-right" at bounding box center [450, 113] width 10 height 7
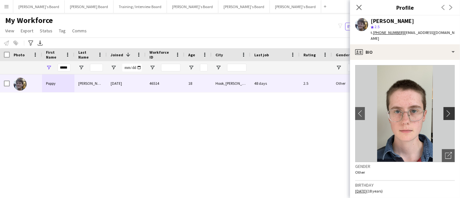
click at [445, 110] on app-icon "chevron-right" at bounding box center [450, 113] width 10 height 7
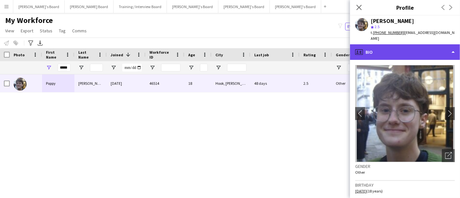
click at [396, 52] on div "profile Bio" at bounding box center [405, 52] width 110 height 16
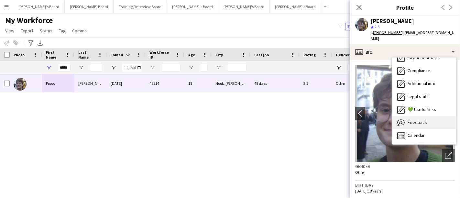
click at [420, 119] on span "Feedback" at bounding box center [417, 122] width 19 height 6
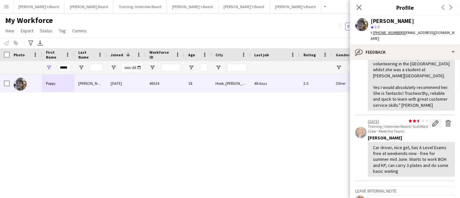
click at [432, 123] on app-icon "Edit feedback" at bounding box center [435, 123] width 6 height 6
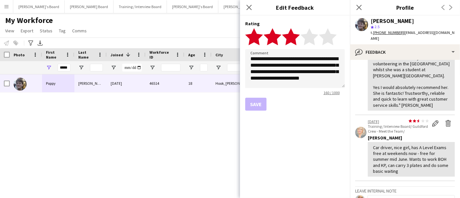
click at [293, 37] on polygon at bounding box center [291, 36] width 18 height 17
click at [285, 85] on textarea "**********" at bounding box center [295, 68] width 100 height 39
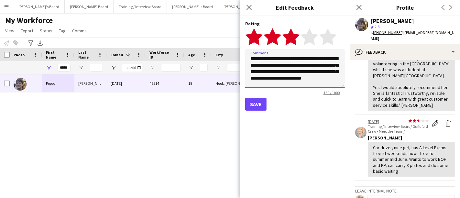
type textarea "**********"
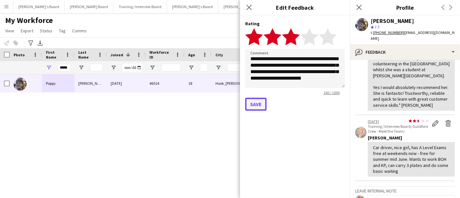
click at [253, 104] on button "Save" at bounding box center [255, 104] width 21 height 13
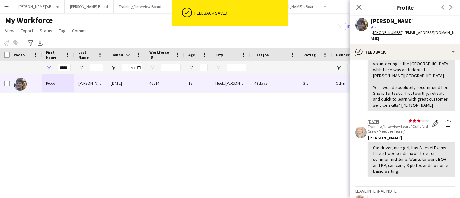
click at [401, 22] on div "[PERSON_NAME]" at bounding box center [392, 21] width 43 height 6
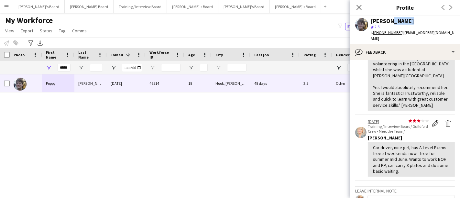
click at [401, 22] on div "[PERSON_NAME]" at bounding box center [392, 21] width 43 height 6
copy div "[PERSON_NAME]"
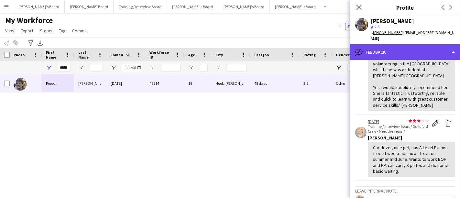
click at [405, 45] on div "bubble-pencil Feedback" at bounding box center [405, 52] width 110 height 16
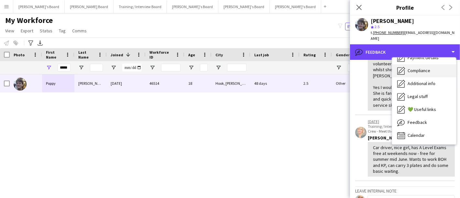
scroll to position [0, 0]
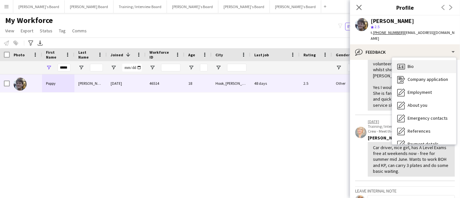
click at [413, 63] on span "Bio" at bounding box center [411, 66] width 6 height 6
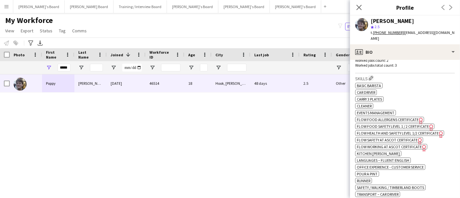
scroll to position [199, 0]
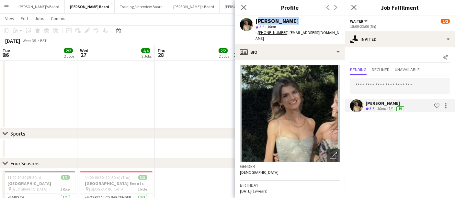
scroll to position [0, 177]
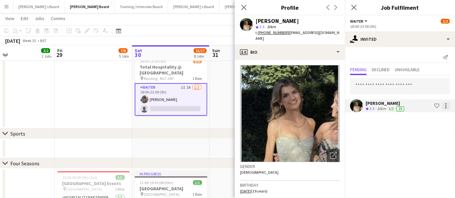
click at [445, 107] on div at bounding box center [445, 107] width 1 height 1
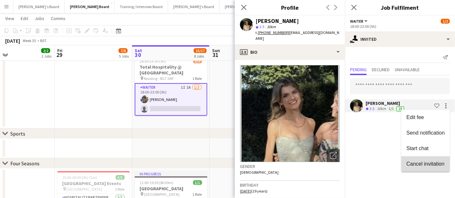
click at [410, 160] on button "Cancel invitation" at bounding box center [425, 164] width 49 height 16
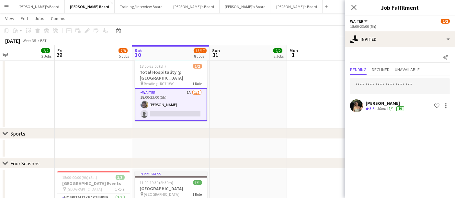
click at [178, 100] on app-card-role "Waiter 1A 1/2 18:00-23:00 (5h) Poppy Varney single-neutral-actions" at bounding box center [171, 104] width 72 height 33
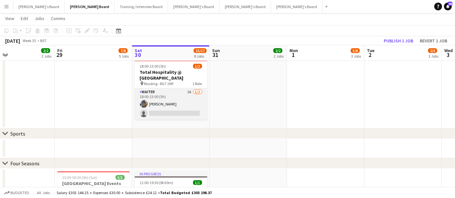
click at [178, 100] on app-card-role "Waiter 1A 1/2 18:00-23:00 (5h) Poppy Varney single-neutral-actions" at bounding box center [171, 103] width 72 height 31
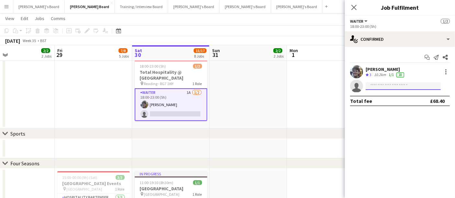
click at [393, 89] on input at bounding box center [402, 86] width 75 height 8
paste input "**********"
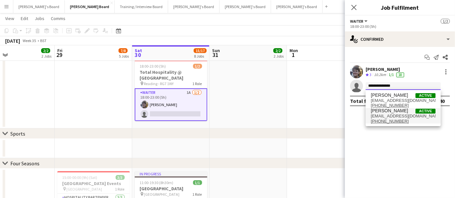
type input "**********"
click at [400, 117] on span "[EMAIL_ADDRESS][DOMAIN_NAME]" at bounding box center [402, 116] width 65 height 5
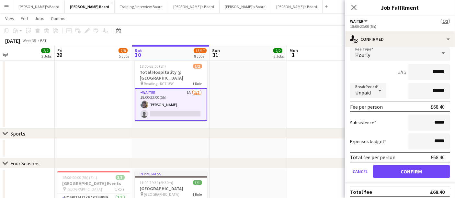
scroll to position [59, 0]
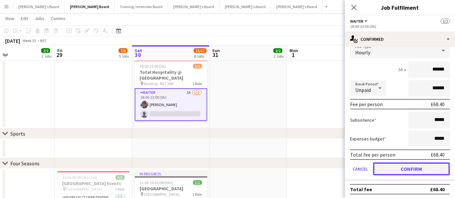
click at [397, 165] on button "Confirm" at bounding box center [411, 168] width 77 height 13
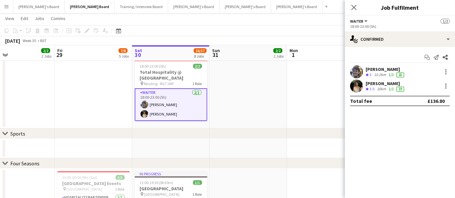
scroll to position [0, 0]
click at [261, 137] on div "chevron-right Sports" at bounding box center [227, 133] width 455 height 10
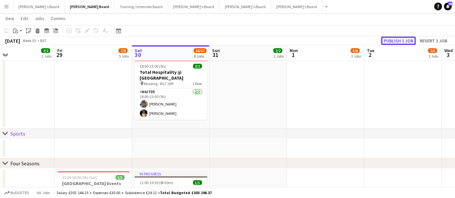
click at [392, 43] on button "Publish 1 job" at bounding box center [398, 41] width 35 height 8
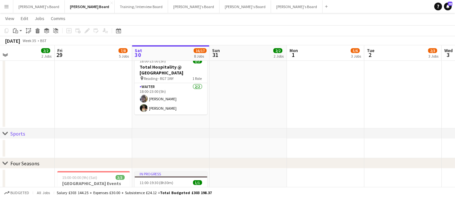
click at [184, 87] on app-card-role "Waiter 2/2 18:00-23:00 (5h) Poppy Varney Eleanor Cooper" at bounding box center [171, 98] width 72 height 31
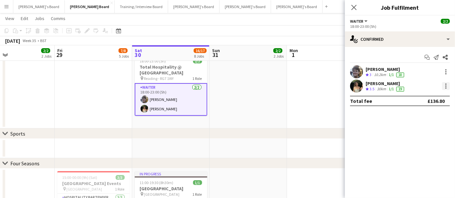
click at [450, 86] on div "Eleanor Cooper Crew rating 3.5 30km 1/1 19" at bounding box center [400, 86] width 110 height 13
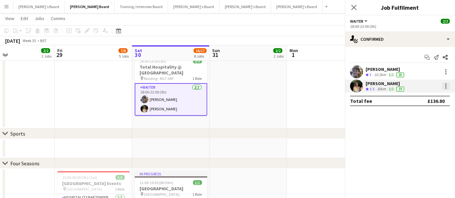
click at [445, 86] on div at bounding box center [445, 85] width 1 height 1
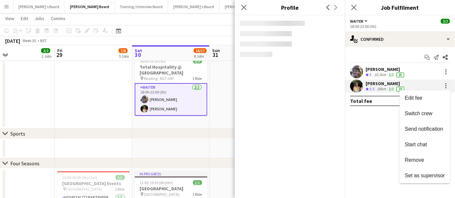
click at [445, 85] on div at bounding box center [227, 99] width 455 height 198
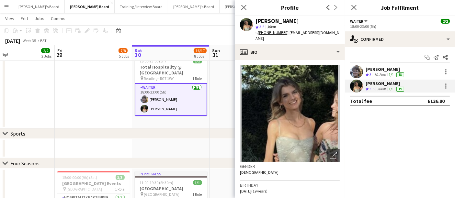
click at [451, 81] on div "Eleanor Cooper Crew rating 3.5 30km 1/1 19" at bounding box center [400, 86] width 110 height 13
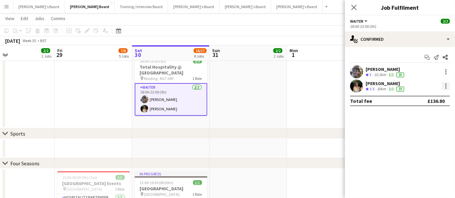
click at [444, 89] on div at bounding box center [446, 86] width 8 height 8
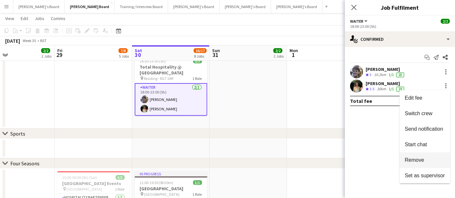
click at [418, 156] on button "Remove" at bounding box center [424, 160] width 50 height 16
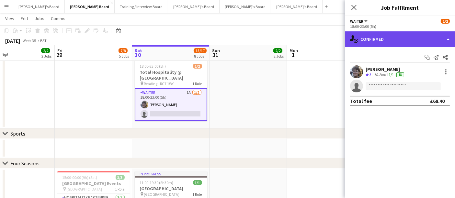
click at [386, 44] on div "single-neutral-actions-check-2 Confirmed" at bounding box center [400, 39] width 110 height 16
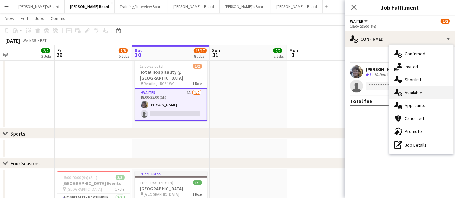
click at [406, 95] on div "single-neutral-actions-upload Available" at bounding box center [421, 92] width 64 height 13
drag, startPoint x: 406, startPoint y: 95, endPoint x: 407, endPoint y: 102, distance: 7.3
click at [406, 198] on mat-expansion-panel "users Available Filter Sort asc No available crew Rating: 0 - 5 0 5 Distance: 1…" at bounding box center [400, 198] width 110 height 0
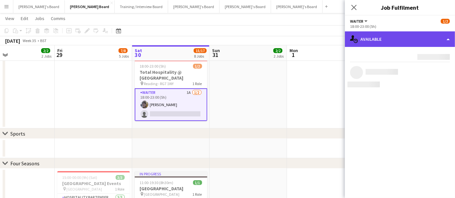
click at [397, 43] on div "single-neutral-actions-upload Available" at bounding box center [400, 39] width 110 height 16
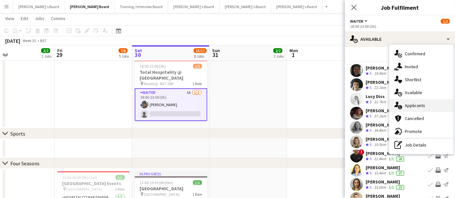
click at [415, 105] on div "single-neutral-actions-information Applicants" at bounding box center [421, 105] width 64 height 13
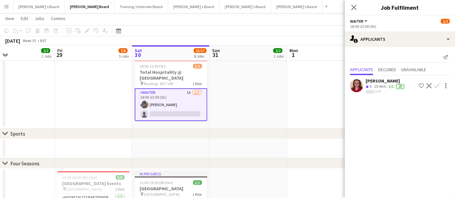
click at [373, 79] on div "[PERSON_NAME]" at bounding box center [385, 81] width 40 height 6
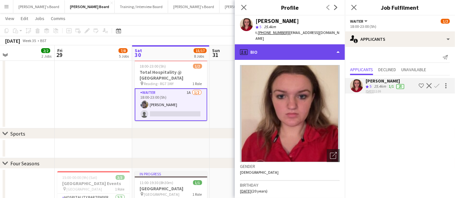
click at [275, 46] on div "profile Bio" at bounding box center [290, 52] width 110 height 16
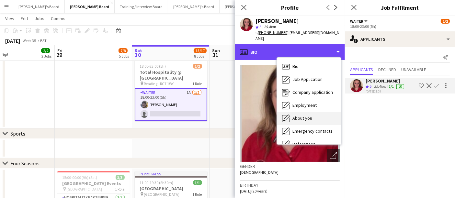
scroll to position [99, 0]
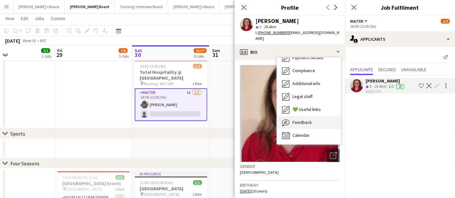
click at [303, 119] on div "Feedback Feedback" at bounding box center [309, 122] width 64 height 13
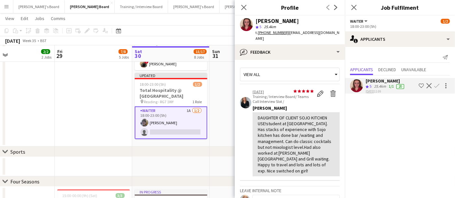
scroll to position [149, 0]
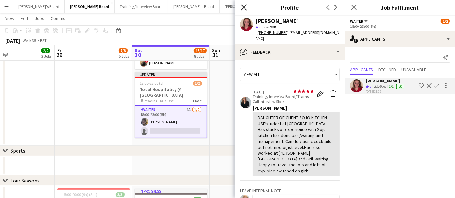
click at [244, 6] on icon "Close pop-in" at bounding box center [243, 7] width 6 height 6
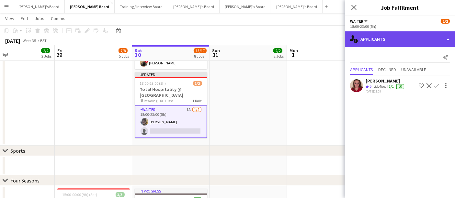
click at [378, 41] on div "single-neutral-actions-information Applicants" at bounding box center [400, 39] width 110 height 16
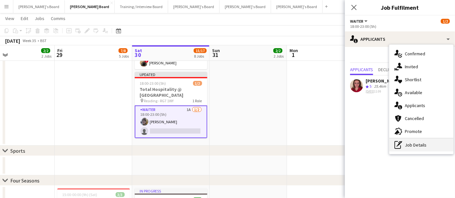
click at [436, 144] on div "pen-write Job Details" at bounding box center [421, 144] width 64 height 13
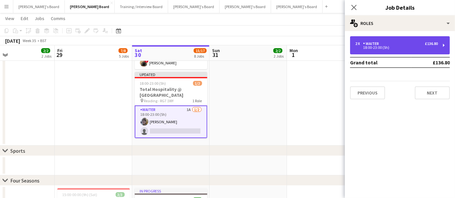
click at [388, 37] on div "2 x Waiter £136.80 18:00-23:00 (5h)" at bounding box center [400, 45] width 100 height 18
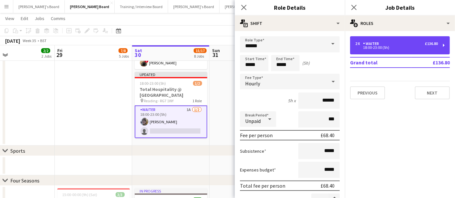
scroll to position [29, 0]
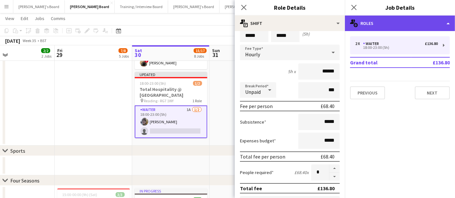
click at [369, 28] on div "multiple-users-add Roles" at bounding box center [400, 24] width 110 height 16
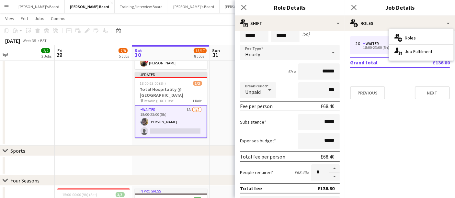
click at [275, 71] on div "5h x ******" at bounding box center [290, 71] width 100 height 16
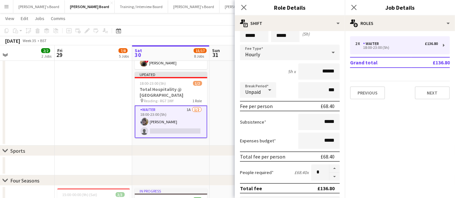
click at [164, 124] on app-card-role "Waiter 1A 1/2 18:00-23:00 (5h) Poppy Varney single-neutral-actions" at bounding box center [171, 121] width 72 height 33
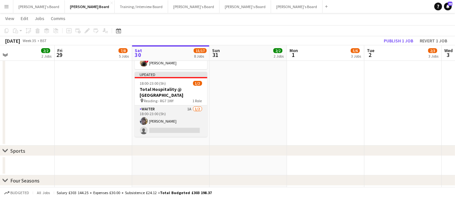
click at [164, 124] on app-card-role "Waiter 1A 1/2 18:00-23:00 (5h) Poppy Varney single-neutral-actions" at bounding box center [171, 120] width 72 height 31
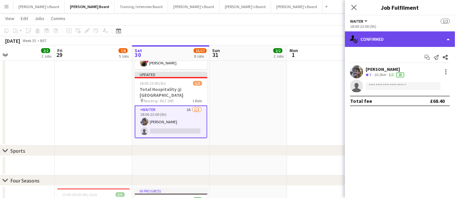
click at [395, 34] on div "single-neutral-actions-check-2 Confirmed" at bounding box center [400, 39] width 110 height 16
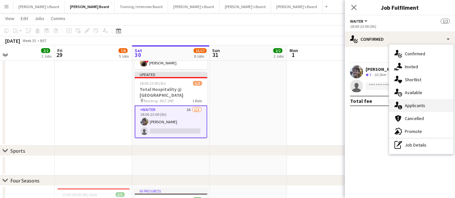
click at [417, 105] on div "single-neutral-actions-information Applicants" at bounding box center [421, 105] width 64 height 13
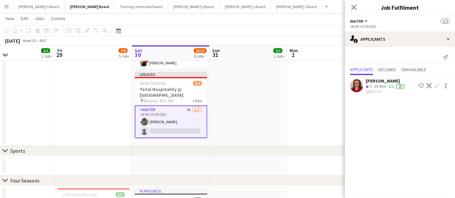
click at [435, 84] on app-icon "Confirm" at bounding box center [436, 85] width 5 height 5
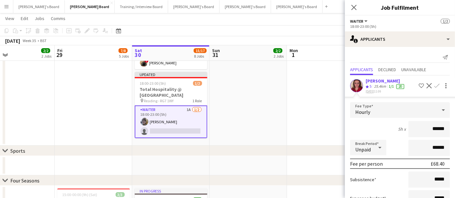
scroll to position [47, 0]
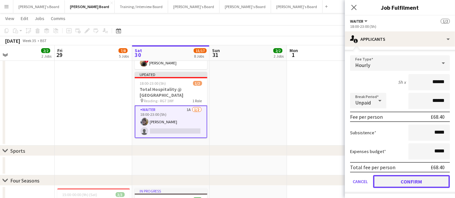
click at [424, 181] on button "Confirm" at bounding box center [411, 181] width 77 height 13
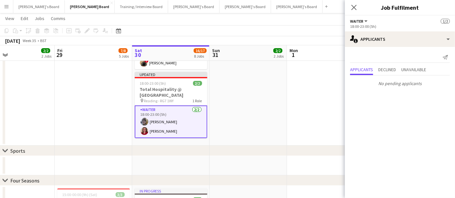
scroll to position [0, 0]
click at [277, 120] on app-date-cell "07:00-14:00 (7h) 1/1 [GEOGRAPHIC_DATA] pin [GEOGRAPHIC_DATA], GU29 0AY 1 Role W…" at bounding box center [247, 35] width 77 height 222
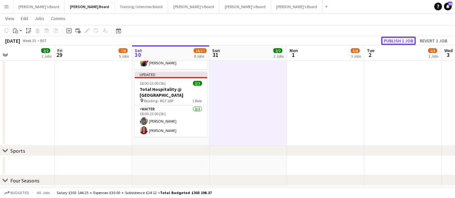
click at [394, 39] on button "Publish 1 job" at bounding box center [398, 41] width 35 height 8
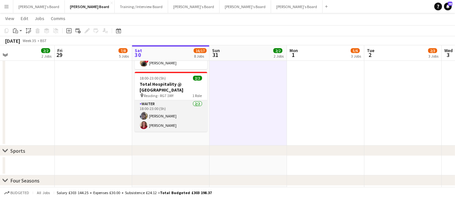
click at [190, 114] on app-card-role "Waiter 2/2 18:00-23:00 (5h) Poppy Varney Charlotte Wellington" at bounding box center [171, 115] width 72 height 31
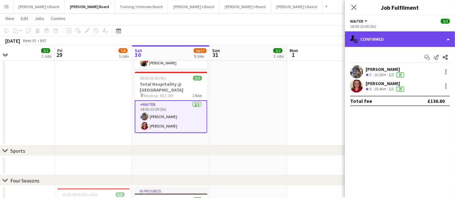
click at [392, 40] on div "single-neutral-actions-check-2 Confirmed" at bounding box center [400, 39] width 110 height 16
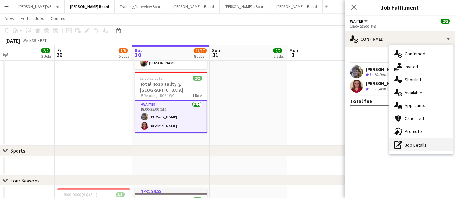
click at [418, 150] on div "pen-write Job Details" at bounding box center [421, 144] width 64 height 13
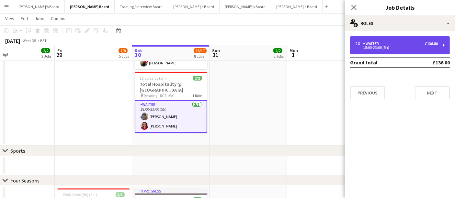
click at [385, 41] on div "2 x Waiter £136.80" at bounding box center [396, 43] width 82 height 5
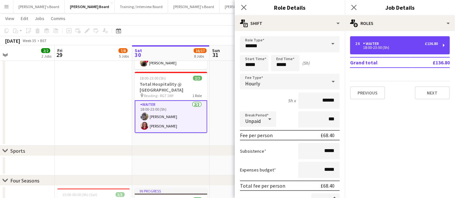
scroll to position [71, 0]
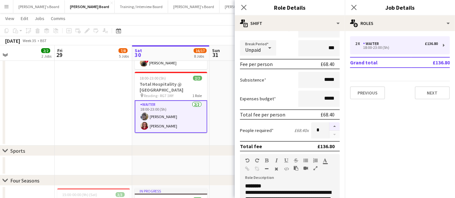
click at [329, 128] on button "button" at bounding box center [334, 126] width 10 height 8
type input "*"
click at [188, 134] on app-date-cell "In progress 09:00-00:30 (15h30m) (Sun) 4/4 Yellow Kitchen - Walled Gardens at C…" at bounding box center [170, 35] width 77 height 222
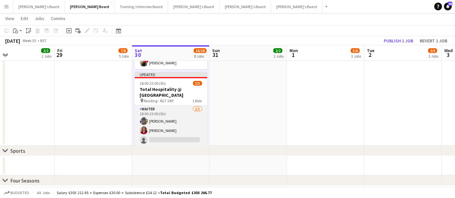
click at [175, 112] on app-card-role "Waiter 2/3 18:00-23:00 (5h) Poppy Varney Charlotte Wellington single-neutral-ac…" at bounding box center [171, 125] width 72 height 41
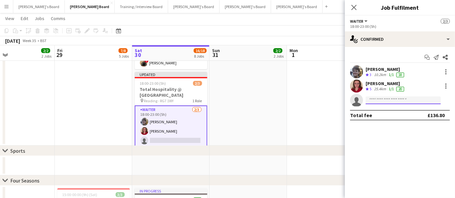
click at [377, 101] on input at bounding box center [402, 100] width 75 height 8
click at [396, 102] on input "**********" at bounding box center [402, 100] width 75 height 8
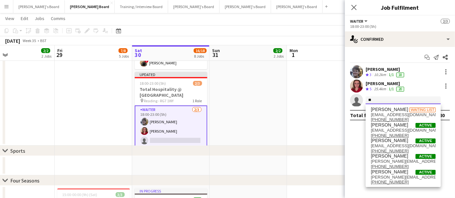
type input "*"
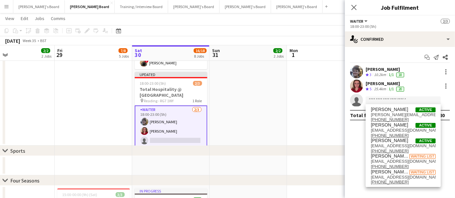
click at [285, 121] on app-date-cell "07:00-14:00 (7h) 1/1 [GEOGRAPHIC_DATA] pin [GEOGRAPHIC_DATA], GU29 0AY 1 Role W…" at bounding box center [247, 35] width 77 height 222
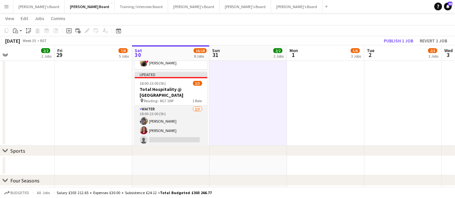
click at [189, 114] on app-card-role "Waiter 2/3 18:00-23:00 (5h) Poppy Varney Charlotte Wellington single-neutral-ac…" at bounding box center [171, 125] width 72 height 41
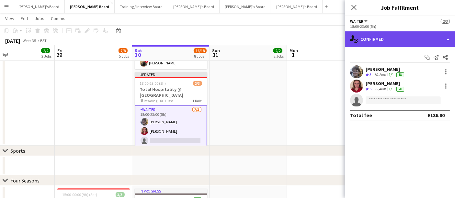
click at [385, 39] on div "single-neutral-actions-check-2 Confirmed" at bounding box center [400, 39] width 110 height 16
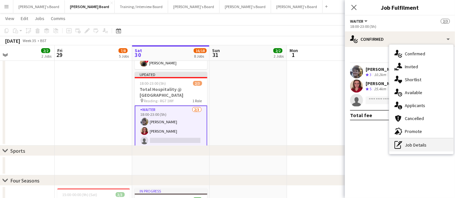
click at [422, 143] on div "pen-write Job Details" at bounding box center [421, 144] width 64 height 13
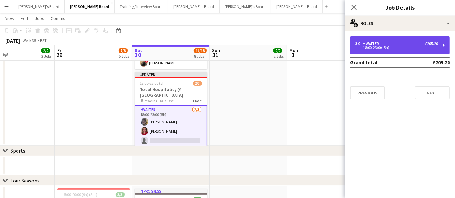
click at [387, 46] on div "18:00-23:00 (5h)" at bounding box center [396, 47] width 82 height 3
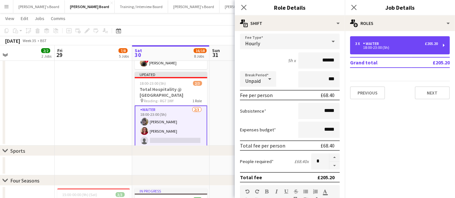
scroll to position [41, 0]
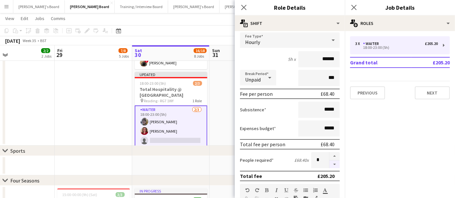
click at [329, 161] on button "button" at bounding box center [334, 164] width 10 height 8
type input "*"
click at [214, 84] on app-date-cell "07:00-14:00 (7h) 1/1 [GEOGRAPHIC_DATA] pin [GEOGRAPHIC_DATA], GU29 0AY 1 Role W…" at bounding box center [247, 35] width 77 height 222
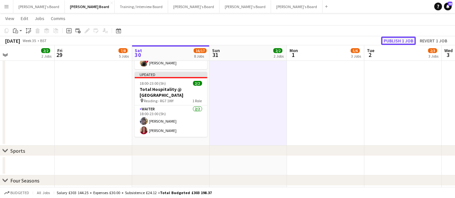
click at [403, 42] on button "Publish 1 job" at bounding box center [398, 41] width 35 height 8
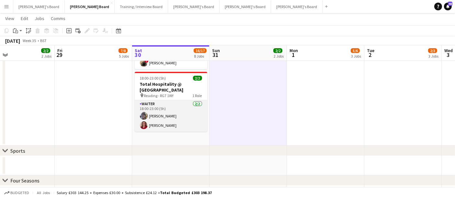
click at [160, 115] on app-card-role "Waiter 2/2 18:00-23:00 (5h) Poppy Varney Charlotte Wellington" at bounding box center [171, 115] width 72 height 31
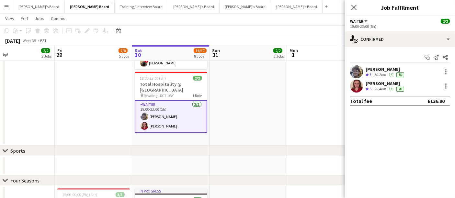
click at [371, 83] on div "[PERSON_NAME]" at bounding box center [385, 84] width 40 height 6
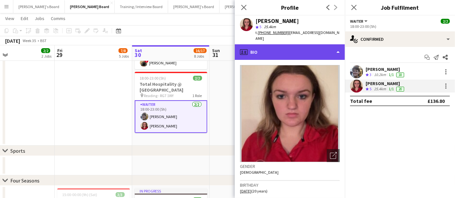
click at [261, 52] on div "profile Bio" at bounding box center [290, 52] width 110 height 16
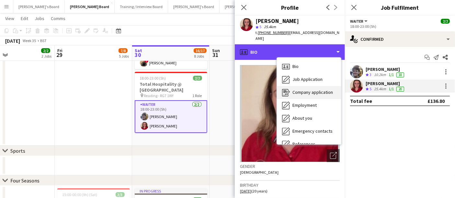
scroll to position [99, 0]
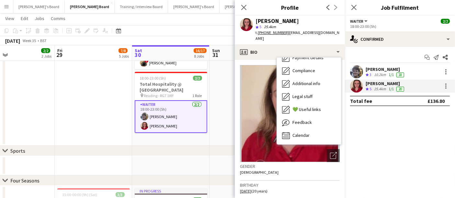
click at [189, 142] on app-date-cell "In progress 09:00-00:30 (15h30m) (Sun) 4/4 Yellow Kitchen - Walled Gardens at C…" at bounding box center [170, 35] width 77 height 222
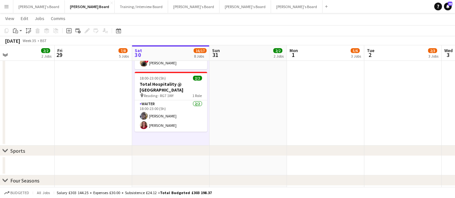
click at [189, 142] on app-date-cell "In progress 09:00-00:30 (15h30m) (Sun) 4/4 Yellow Kitchen - Walled Gardens at C…" at bounding box center [170, 35] width 77 height 222
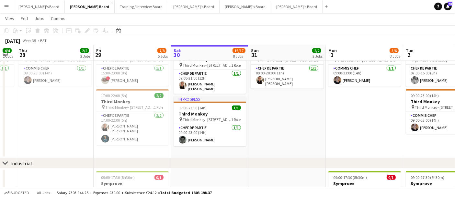
scroll to position [572, 0]
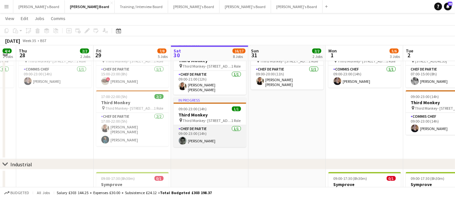
click at [198, 137] on app-card-role "Chef de Partie 1/1 09:00-23:00 (14h) Lydia Zaprihacova" at bounding box center [209, 136] width 72 height 22
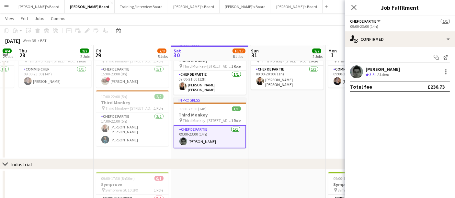
click at [389, 66] on div "[PERSON_NAME]" at bounding box center [382, 69] width 34 height 6
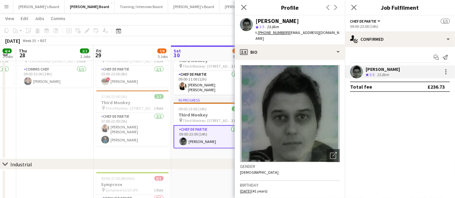
drag, startPoint x: 304, startPoint y: 20, endPoint x: 251, endPoint y: 22, distance: 52.8
click at [251, 22] on div "Lydia Zaprihacova star 3.5 23.8km t. +447885732282 | pejko@hotmail.co.uk" at bounding box center [290, 30] width 110 height 29
copy div "[PERSON_NAME]"
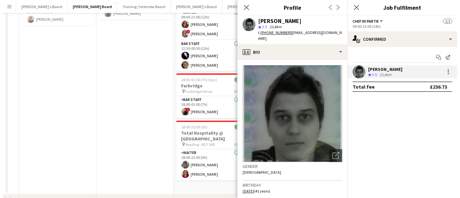
scroll to position [0, 0]
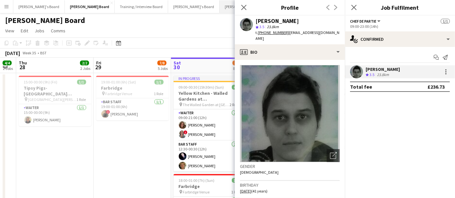
click at [219, 6] on button "[PERSON_NAME]'s Board Close" at bounding box center [244, 6] width 51 height 13
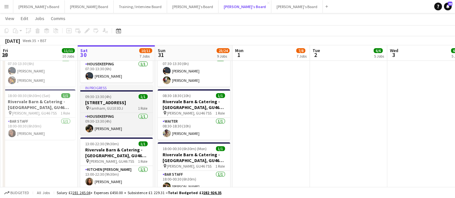
scroll to position [44, 0]
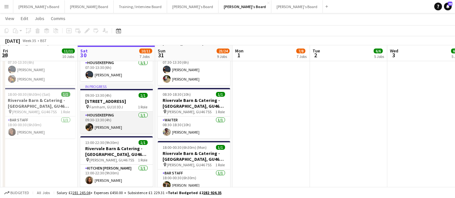
click at [113, 118] on app-card-role "Housekeeping 1/1 09:30-13:30 (4h) Emily Bonser" at bounding box center [116, 123] width 72 height 22
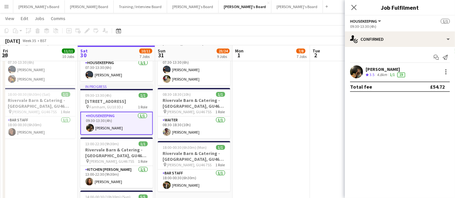
click at [382, 71] on div "[PERSON_NAME]" at bounding box center [385, 69] width 41 height 6
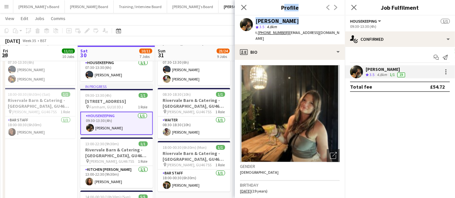
drag, startPoint x: 296, startPoint y: 18, endPoint x: 244, endPoint y: 14, distance: 51.6
click at [244, 14] on app-crew-profile "Close pop-in Profile Previous Next Emily Bonser star 3.5 4.8km t. +447944403852…" at bounding box center [290, 99] width 110 height 198
click at [292, 16] on div "Emily Bonser star 3.5 4.8km t. +447944403852 | ecbonser@icloud.com" at bounding box center [290, 30] width 110 height 29
drag, startPoint x: 291, startPoint y: 20, endPoint x: 255, endPoint y: 20, distance: 35.6
click at [255, 20] on div "[PERSON_NAME]" at bounding box center [297, 21] width 84 height 6
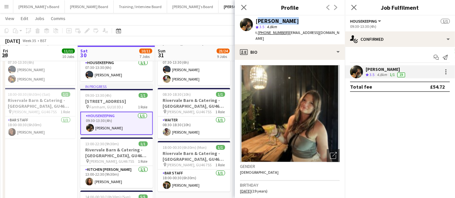
copy div "[PERSON_NAME]"
click at [65, 10] on button "[PERSON_NAME] Board Close" at bounding box center [89, 6] width 49 height 13
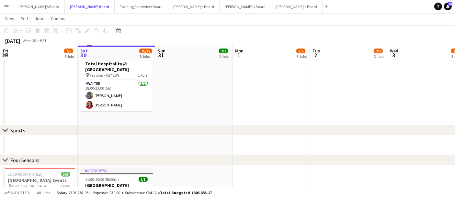
scroll to position [165, 0]
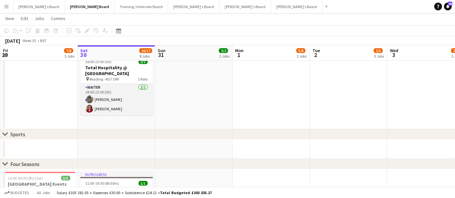
click at [110, 96] on app-card-role "Waiter 2/2 18:00-23:00 (5h) Poppy Varney Charlotte Wellington" at bounding box center [116, 99] width 72 height 31
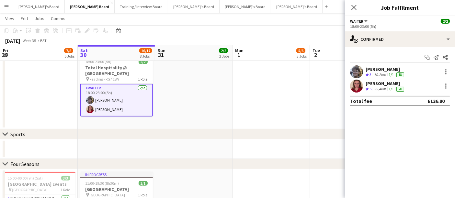
drag, startPoint x: 409, startPoint y: 83, endPoint x: 355, endPoint y: 73, distance: 54.9
click at [355, 73] on div "Poppy Varney Crew rating 3 10.2km 1/1 18 Charlotte Wellington Crew rating 5 25.…" at bounding box center [400, 78] width 110 height 27
copy div "Poppy Varney Crew rating 3 10.2km 1/1 18 Charlotte Wellington"
